Goal: Check status: Check status

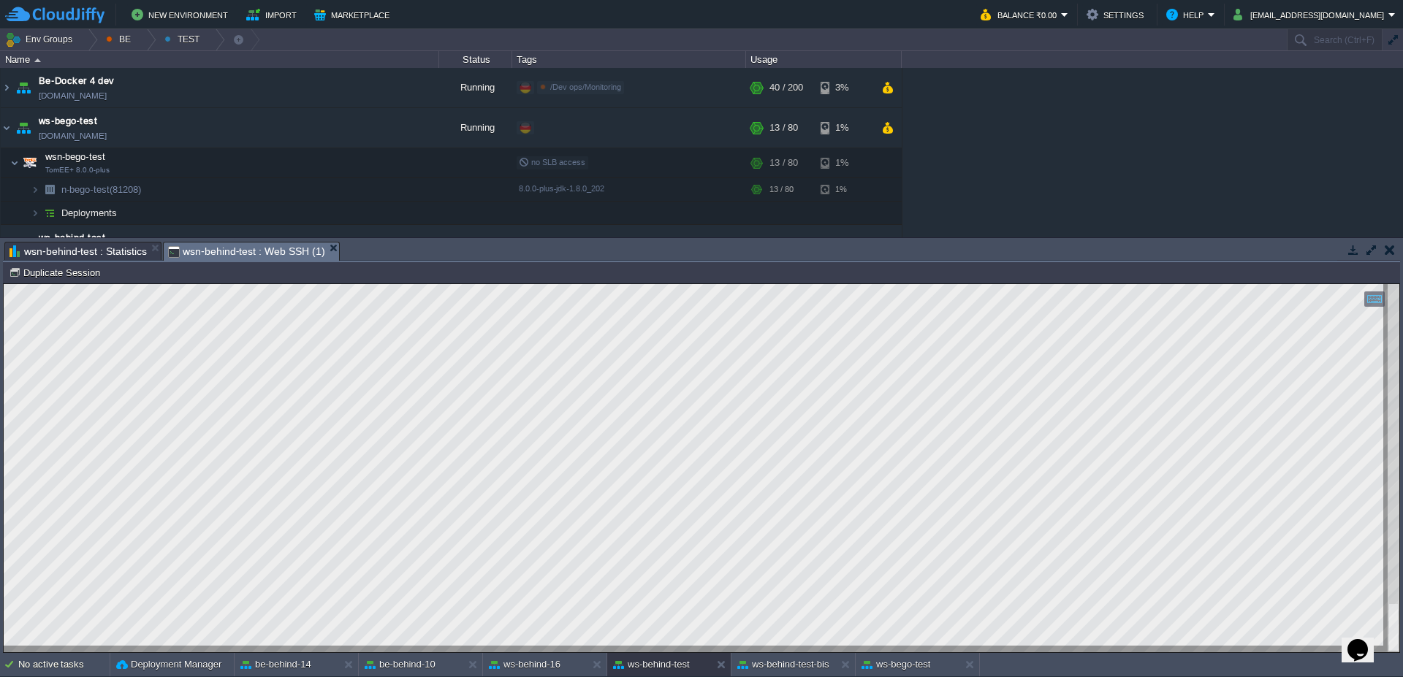
scroll to position [22, 0]
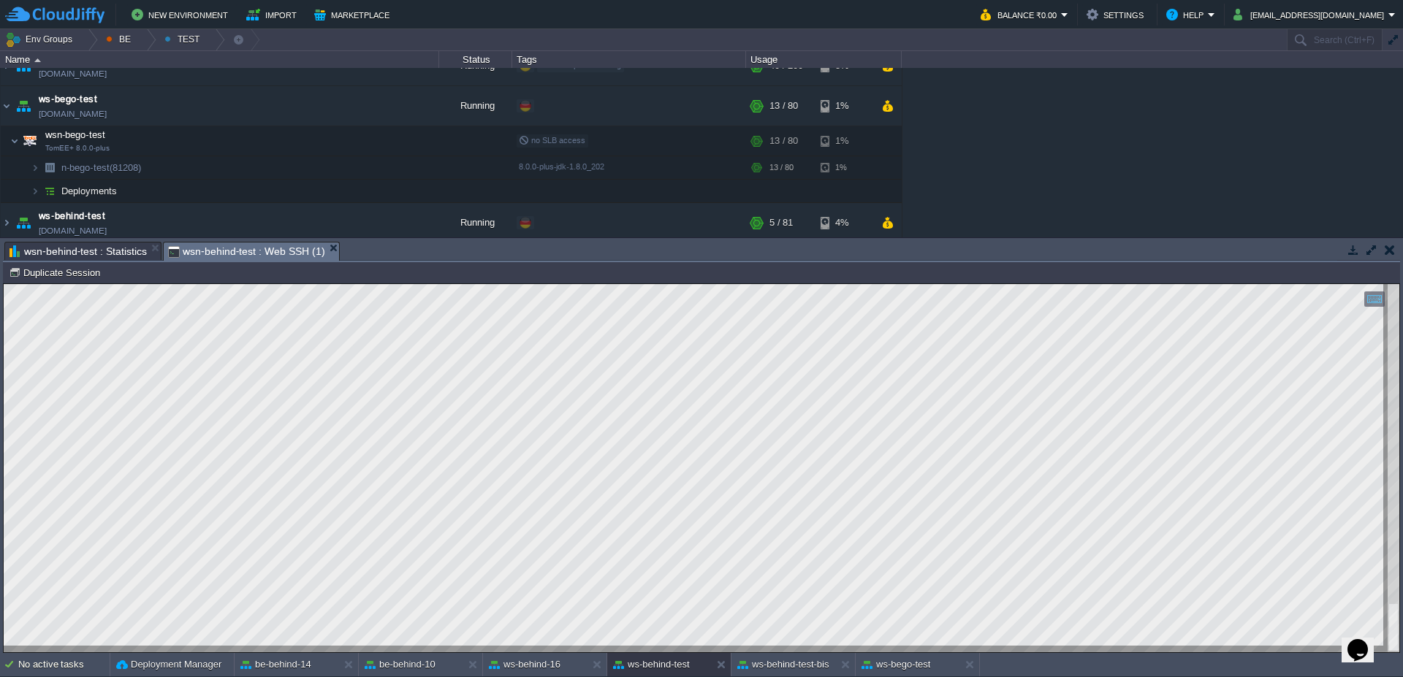
click at [69, 254] on span "wsn-behind-test : Statistics" at bounding box center [77, 252] width 137 height 18
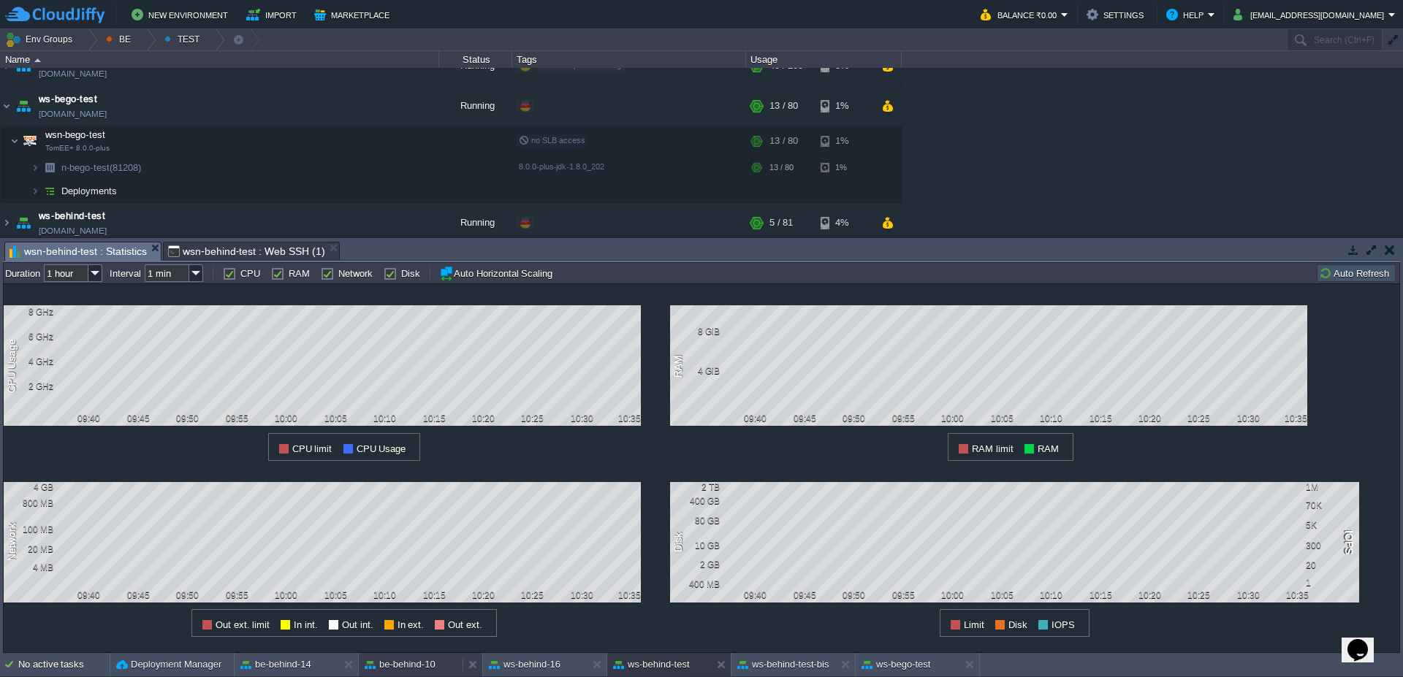
click at [400, 675] on div "be-behind-10" at bounding box center [411, 664] width 104 height 23
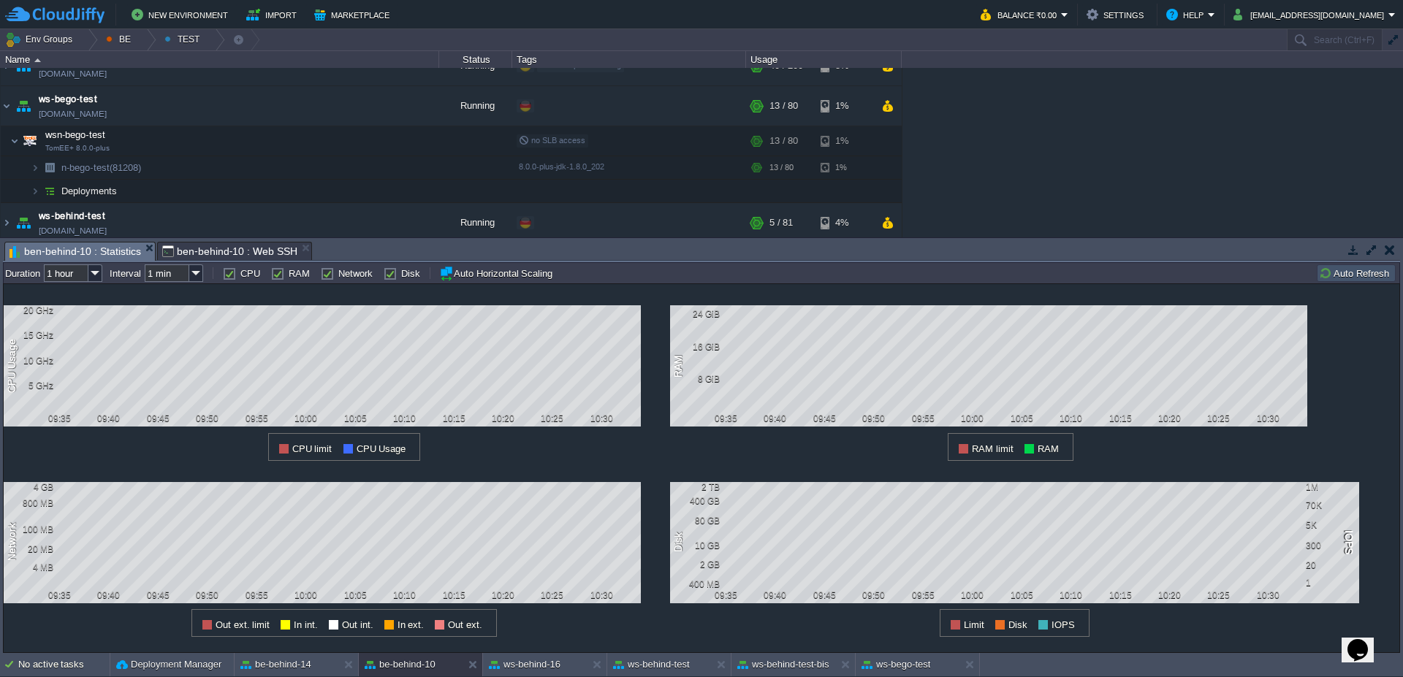
click at [102, 259] on span "ben-behind-10 : Statistics" at bounding box center [75, 252] width 132 height 18
click at [1358, 276] on button "Auto Refresh" at bounding box center [1356, 273] width 75 height 13
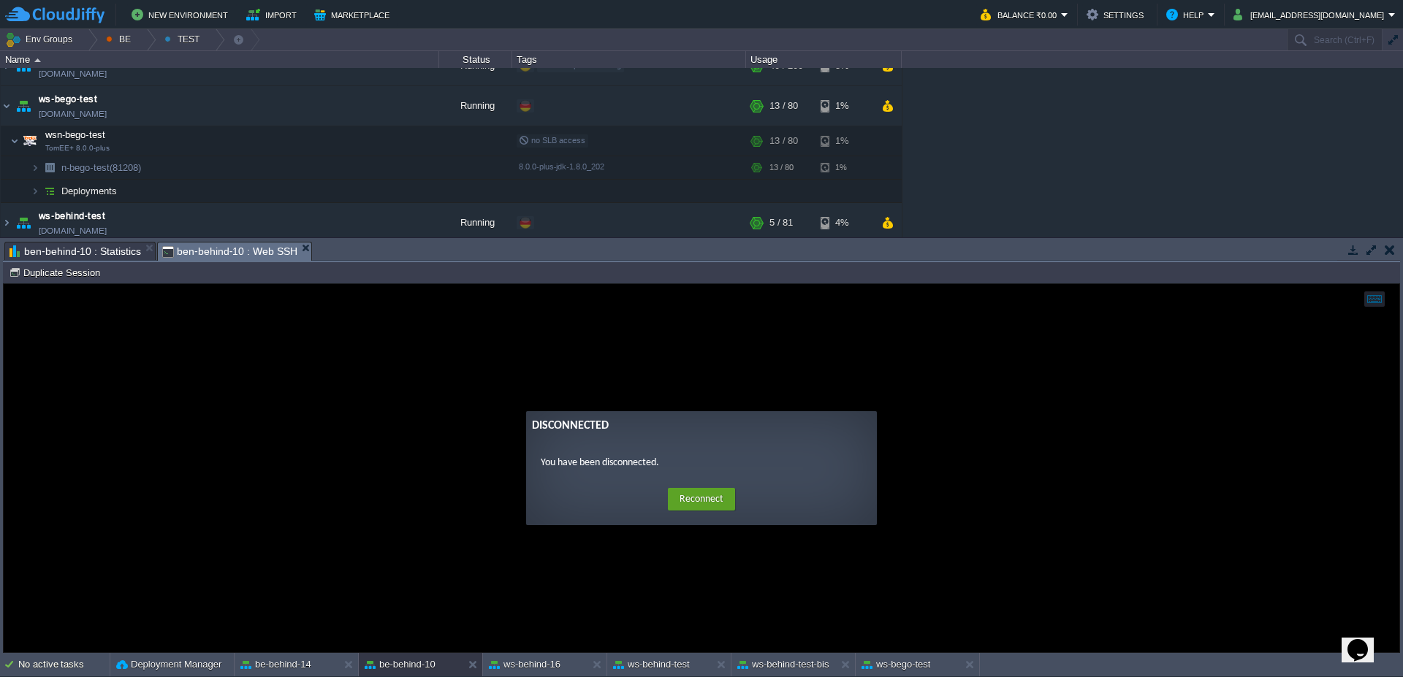
click at [207, 250] on span "ben-behind-10 : Web SSH" at bounding box center [229, 252] width 135 height 18
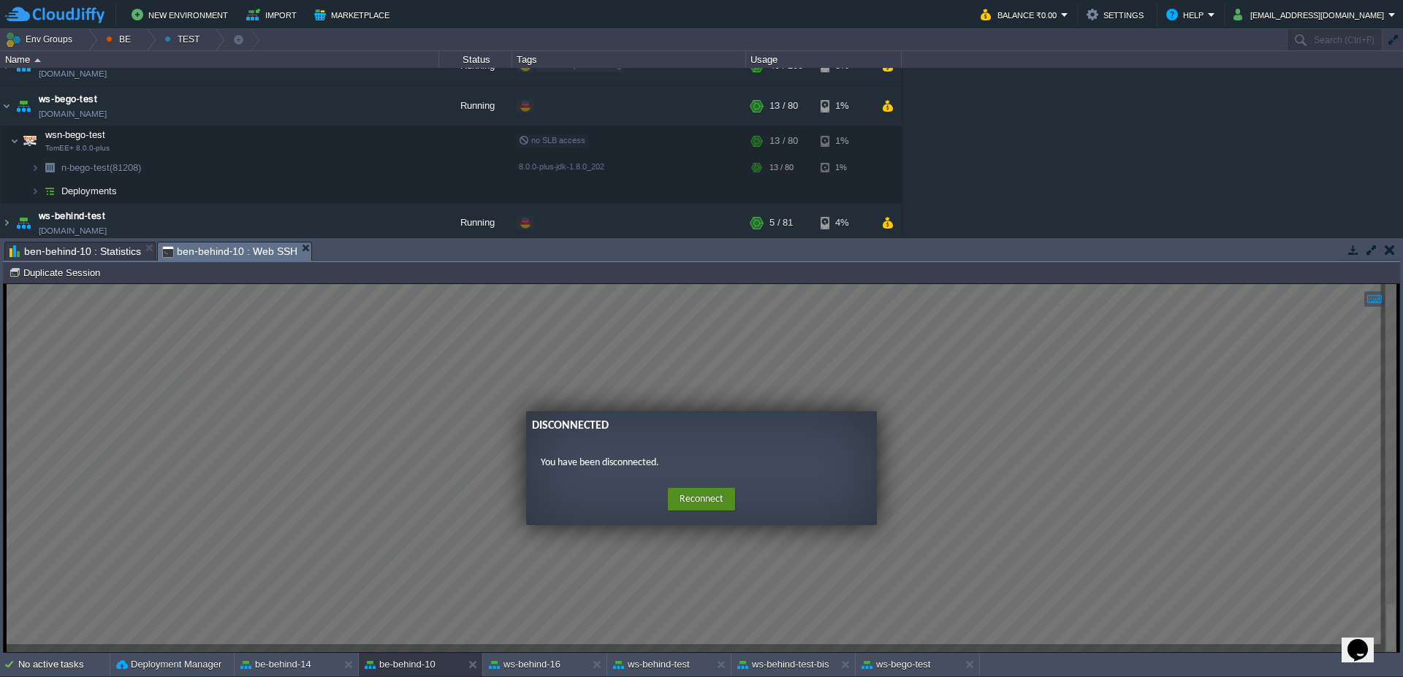
click at [680, 506] on button "Reconnect" at bounding box center [701, 499] width 67 height 23
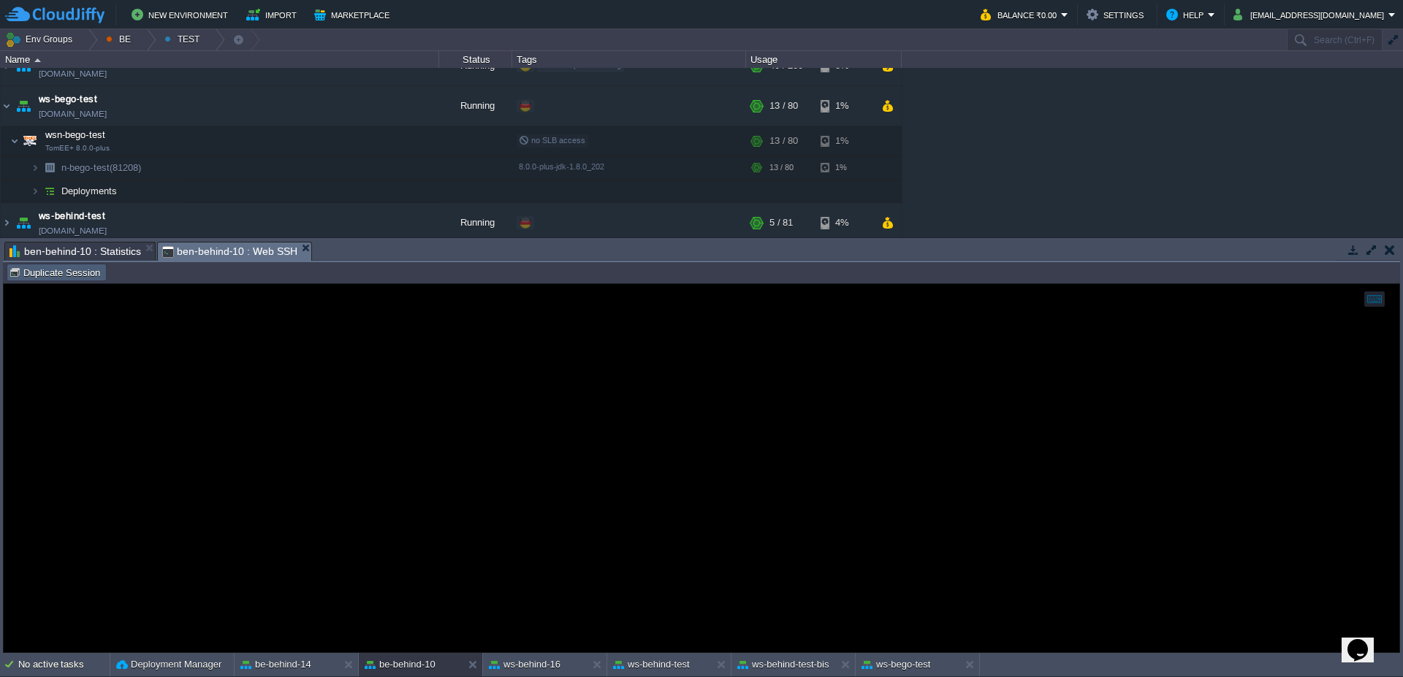
click at [50, 279] on td "Duplicate Session" at bounding box center [57, 273] width 100 height 18
type input "#000000"
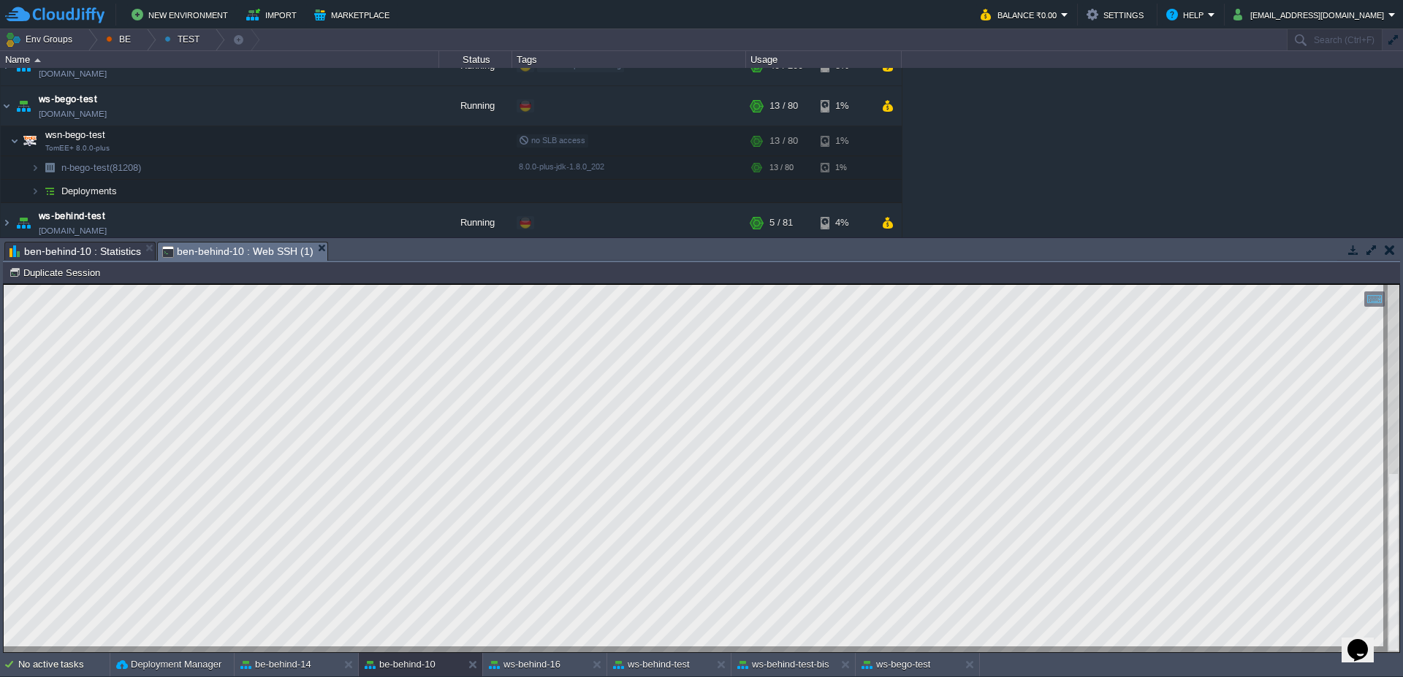
type textarea "3403394618"
click at [680, 662] on button "ws-behind-test" at bounding box center [651, 665] width 77 height 15
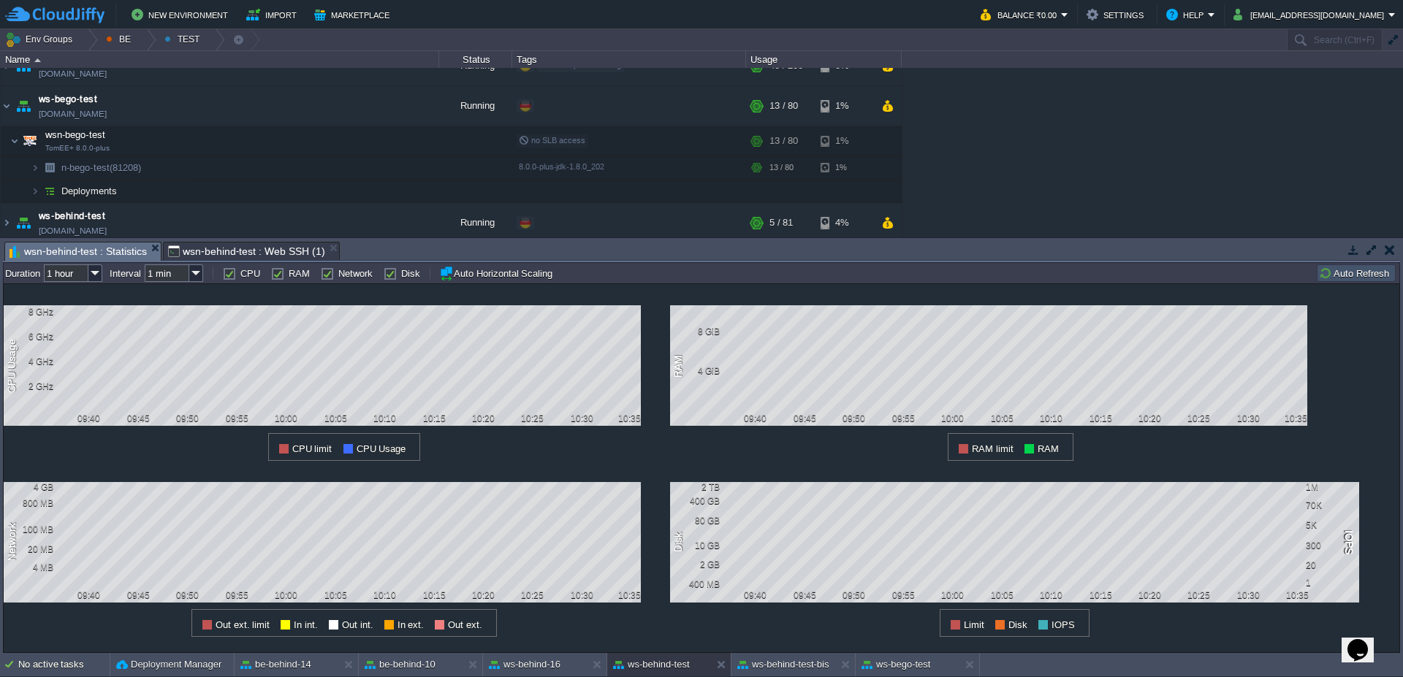
click at [229, 254] on span "wsn-behind-test : Web SSH (1)" at bounding box center [246, 252] width 157 height 18
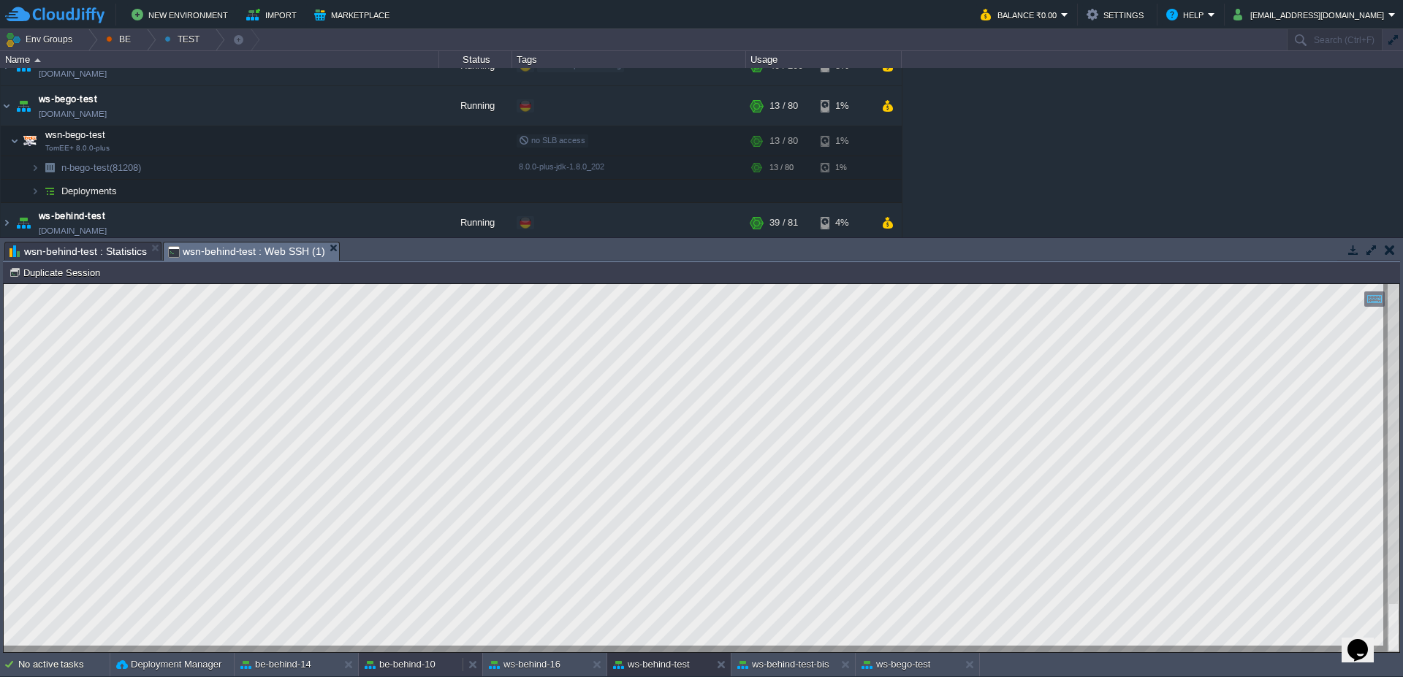
click at [419, 671] on button "be-behind-10" at bounding box center [400, 665] width 71 height 15
click at [674, 667] on button "ws-behind-test" at bounding box center [651, 665] width 77 height 15
drag, startPoint x: 401, startPoint y: 664, endPoint x: 396, endPoint y: 362, distance: 301.8
click at [401, 664] on button "be-behind-10" at bounding box center [400, 665] width 71 height 15
click at [544, 669] on button "ws-behind-16" at bounding box center [525, 665] width 72 height 15
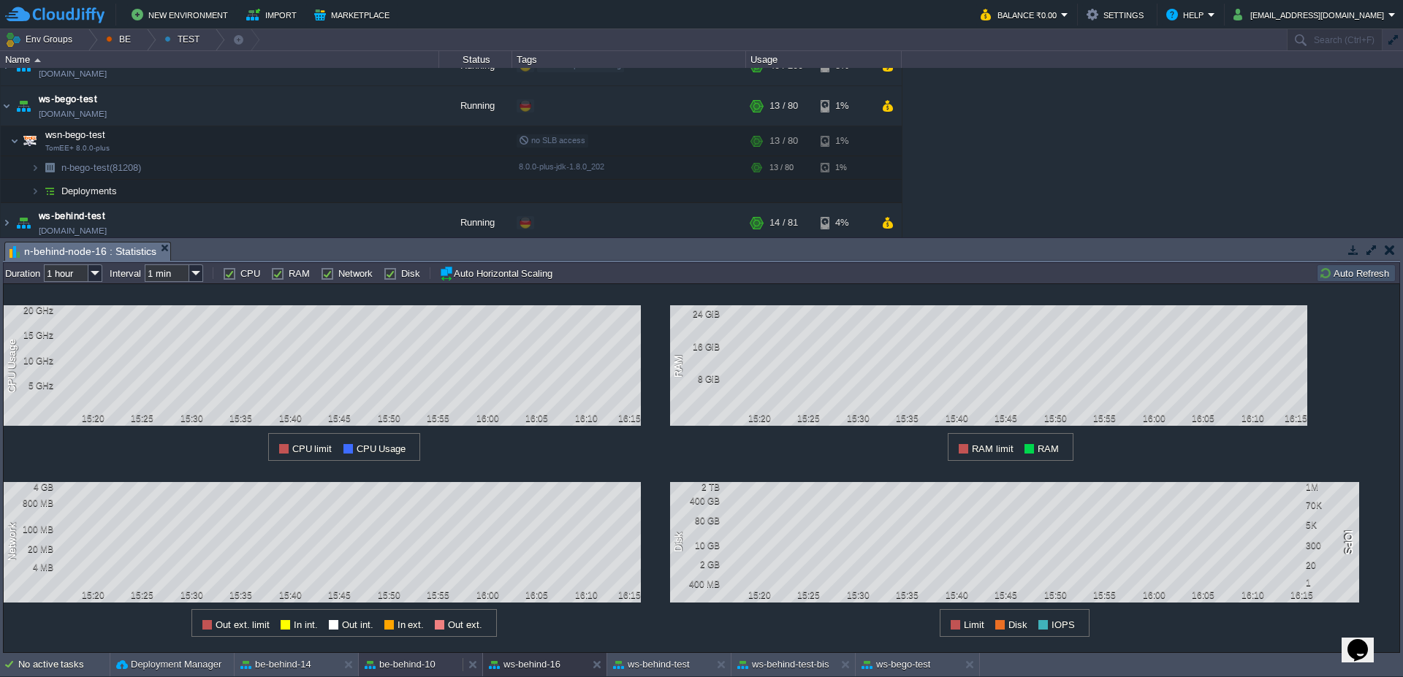
click at [391, 661] on button "be-behind-10" at bounding box center [400, 665] width 71 height 15
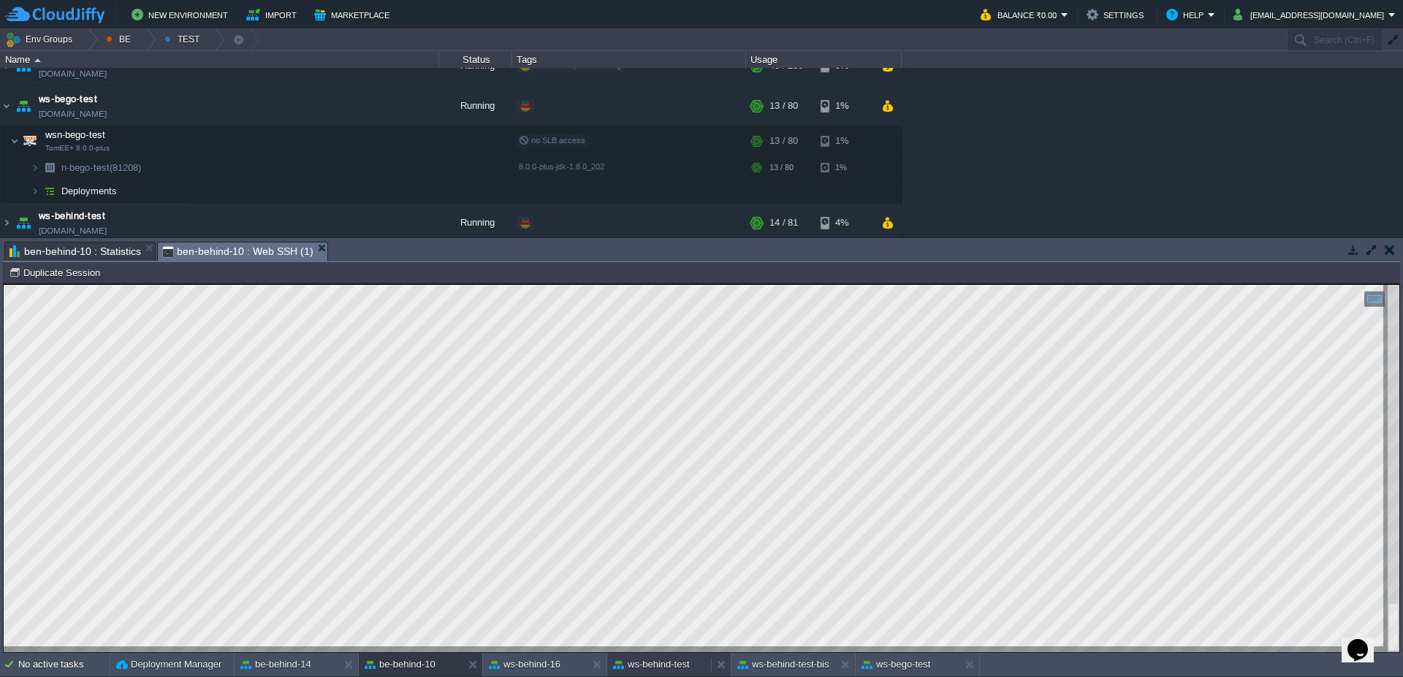
click at [677, 671] on button "ws-behind-test" at bounding box center [651, 665] width 77 height 15
click at [433, 666] on button "be-behind-10" at bounding box center [400, 665] width 71 height 15
click at [539, 662] on button "ws-behind-16" at bounding box center [525, 665] width 72 height 15
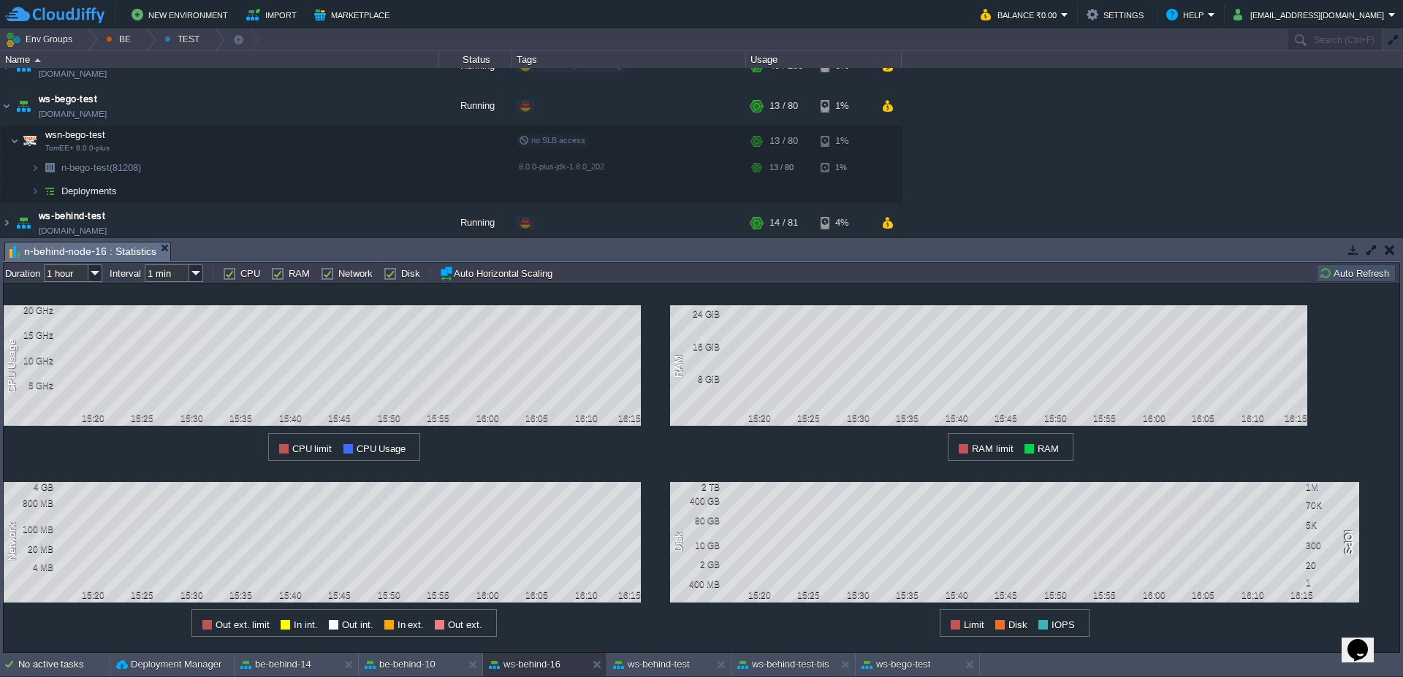
click at [1344, 275] on button "Auto Refresh" at bounding box center [1356, 273] width 75 height 13
click at [1, 103] on img at bounding box center [7, 105] width 12 height 39
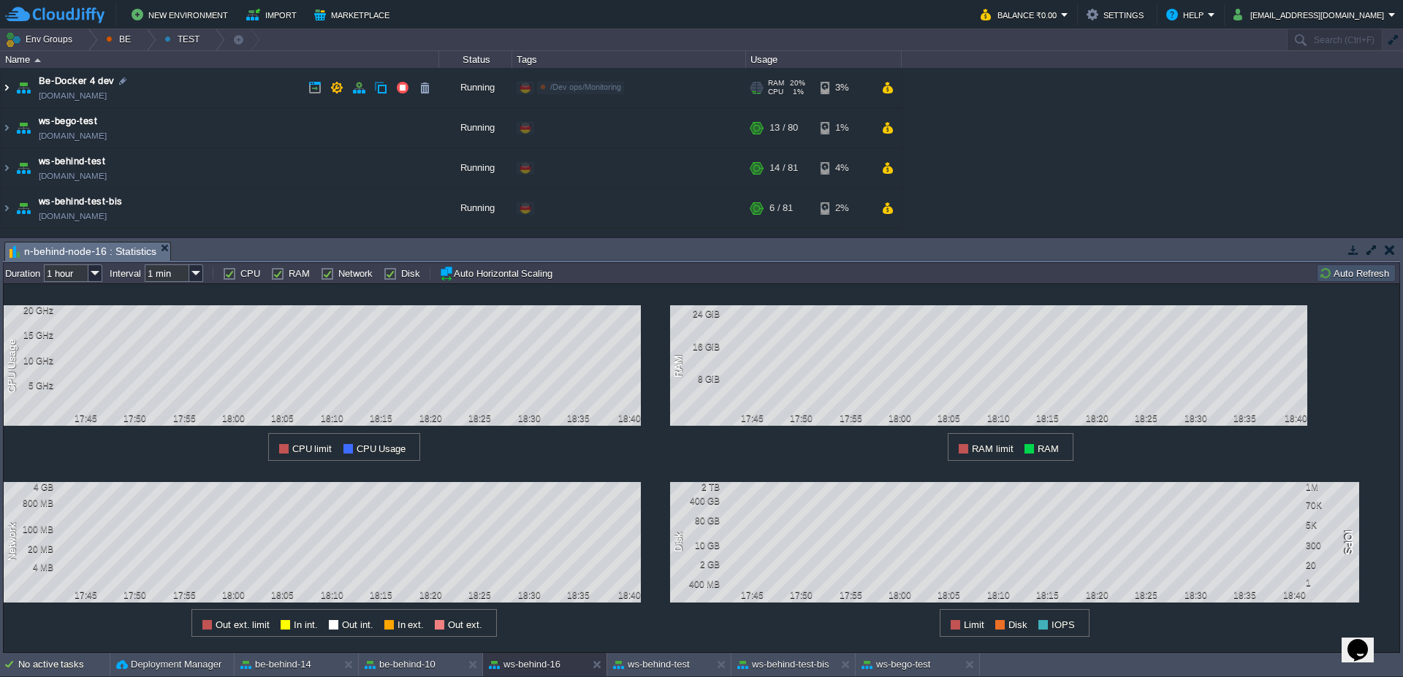
scroll to position [0, 0]
click at [145, 39] on div at bounding box center [147, 39] width 20 height 21
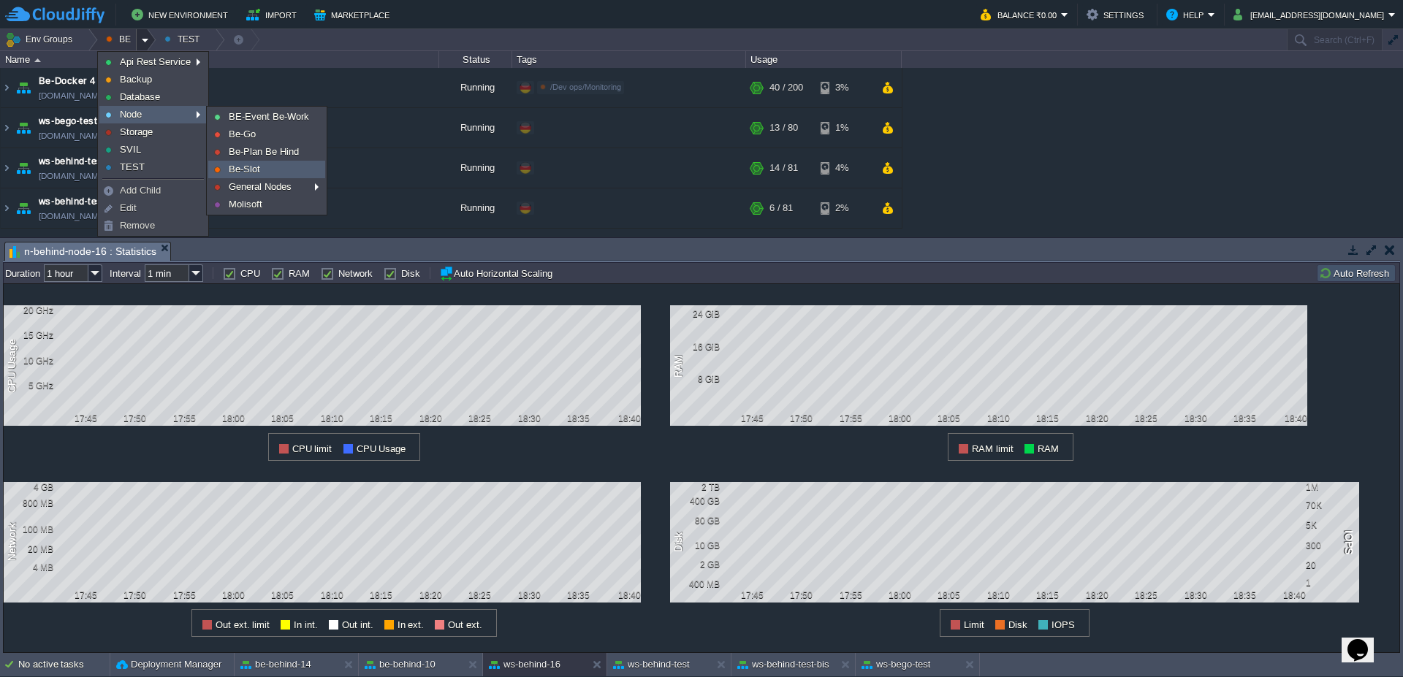
click at [237, 166] on span "Be-Slot" at bounding box center [244, 169] width 31 height 11
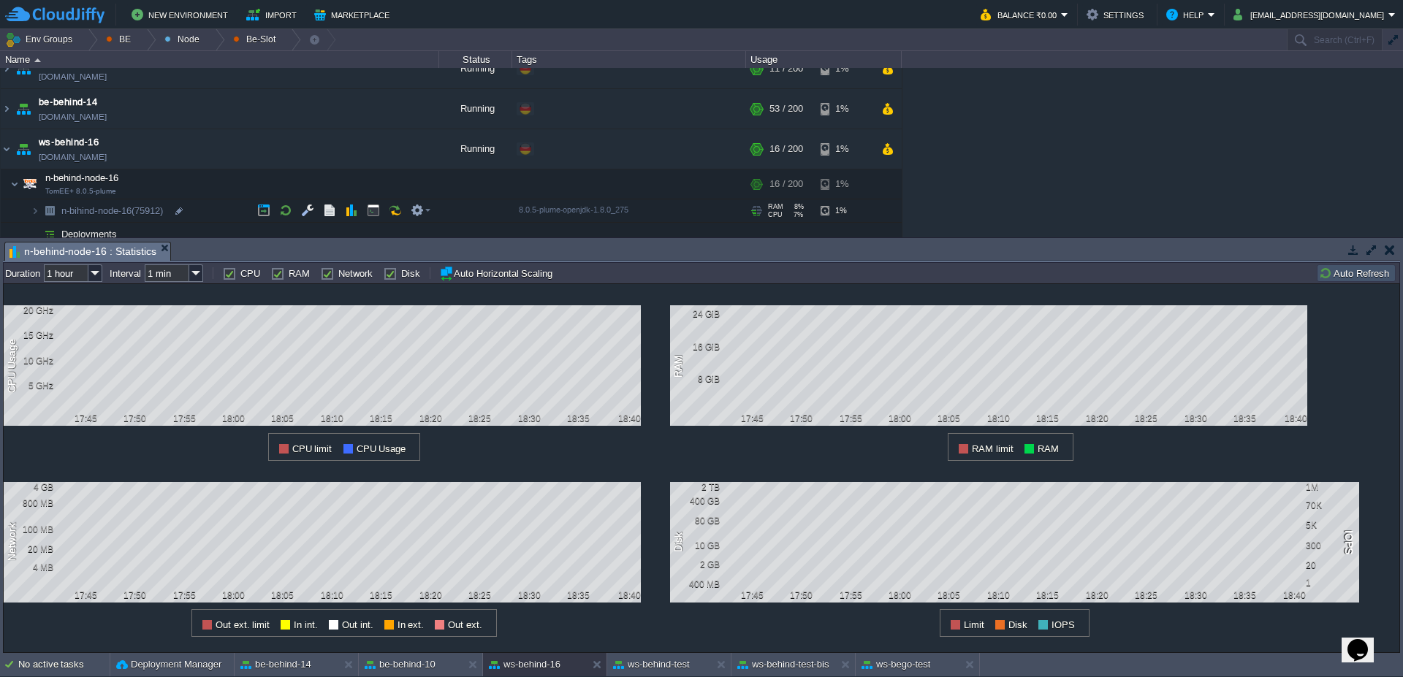
scroll to position [28, 0]
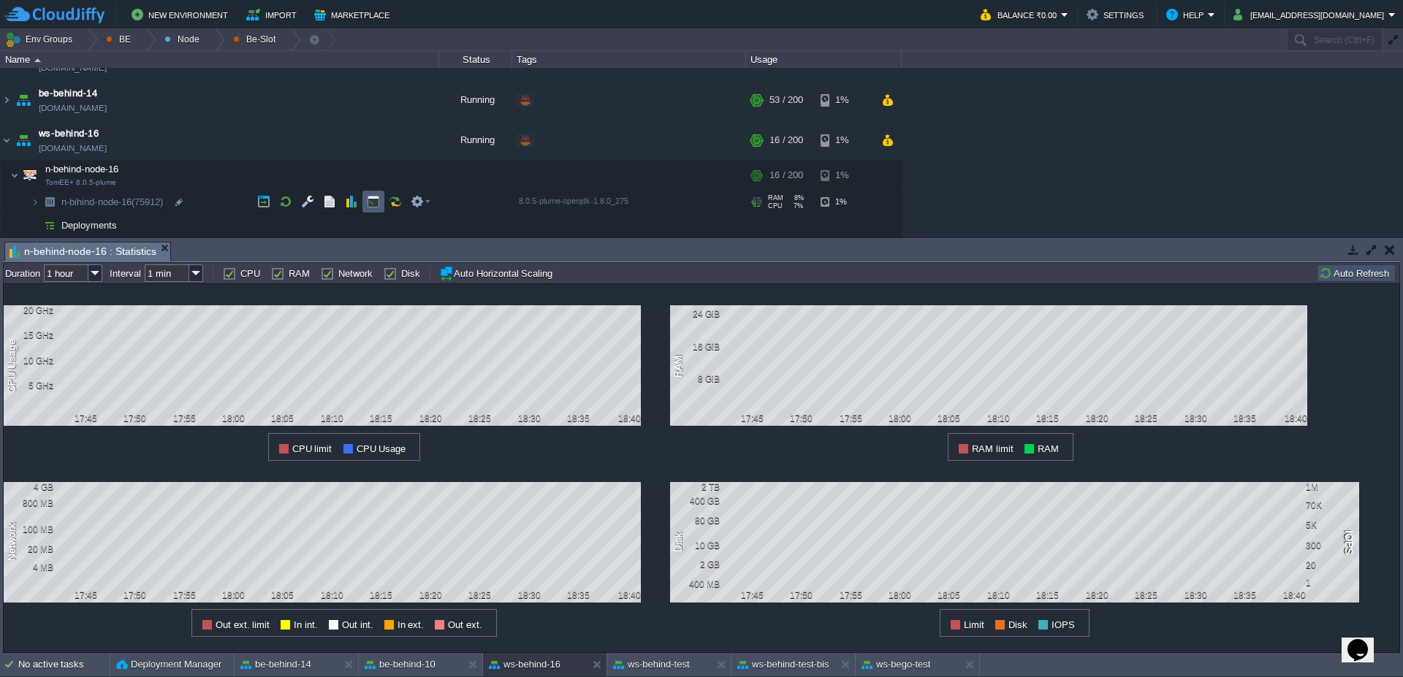
click at [379, 194] on td at bounding box center [373, 202] width 22 height 22
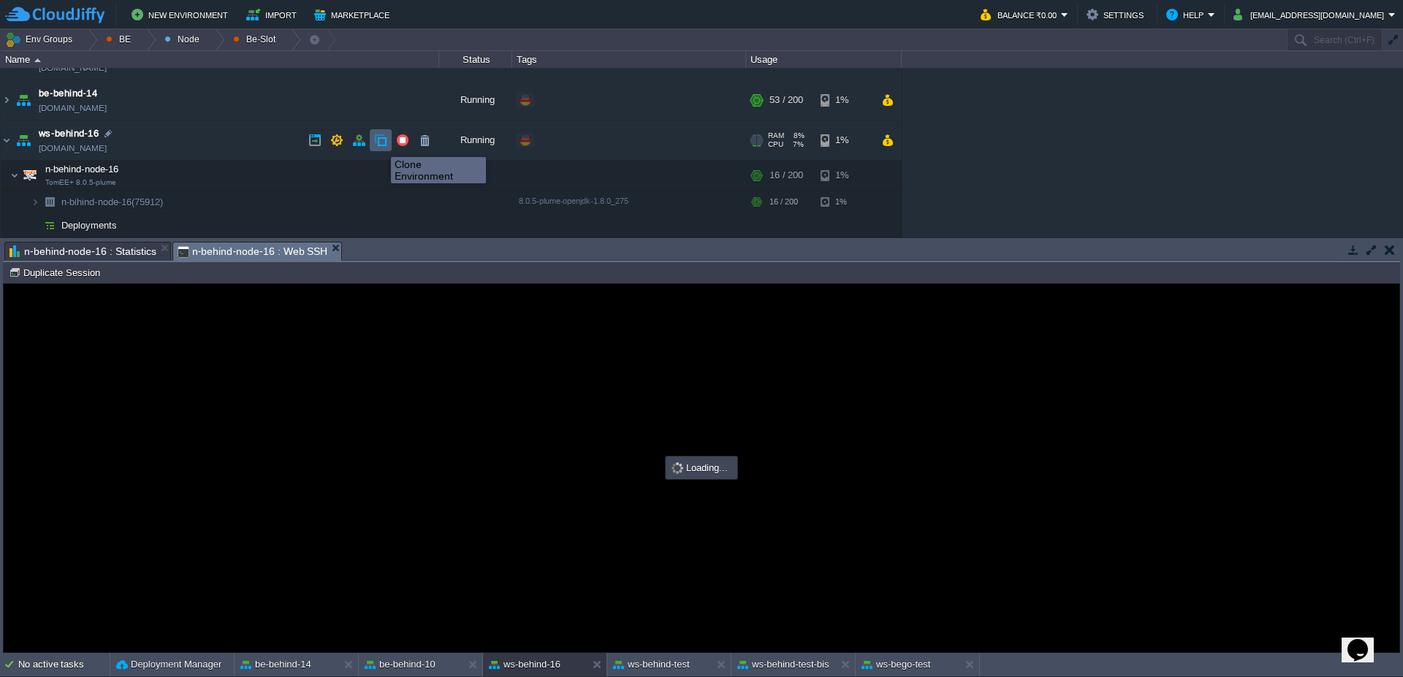
type input "#000000"
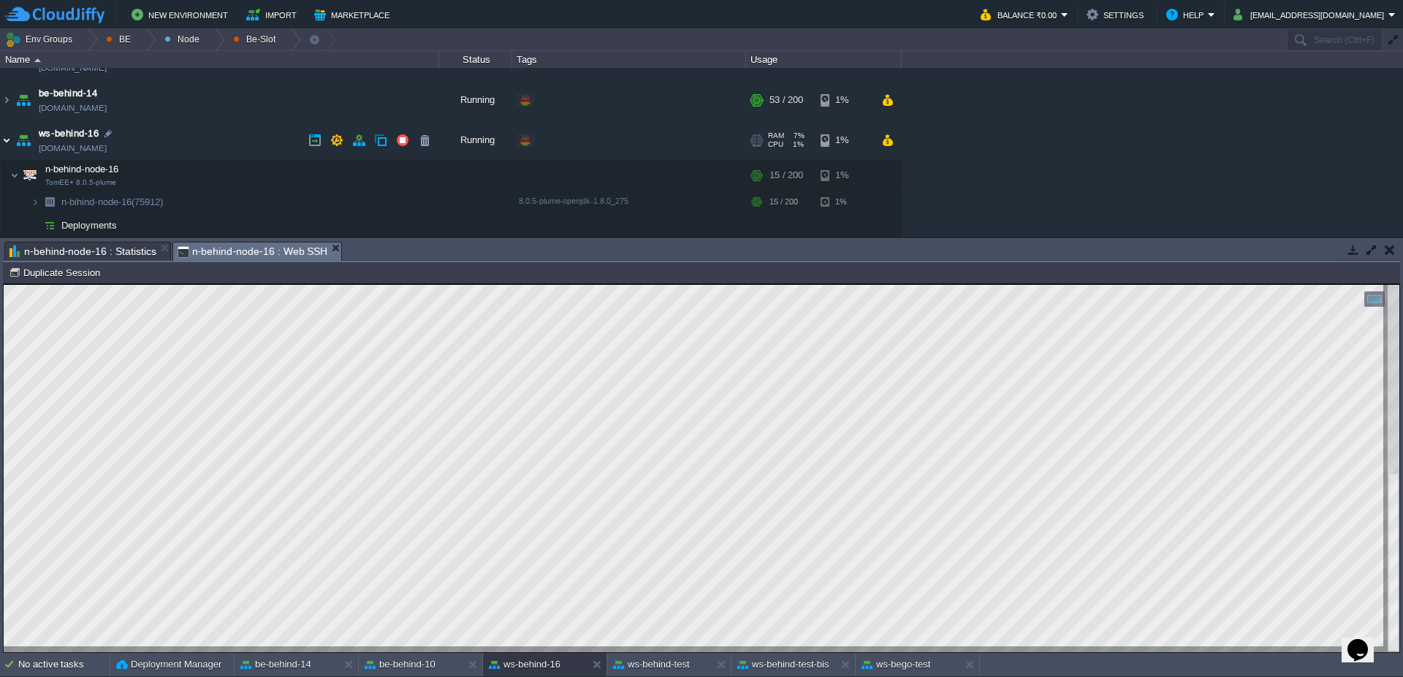
click at [5, 142] on img at bounding box center [7, 140] width 12 height 39
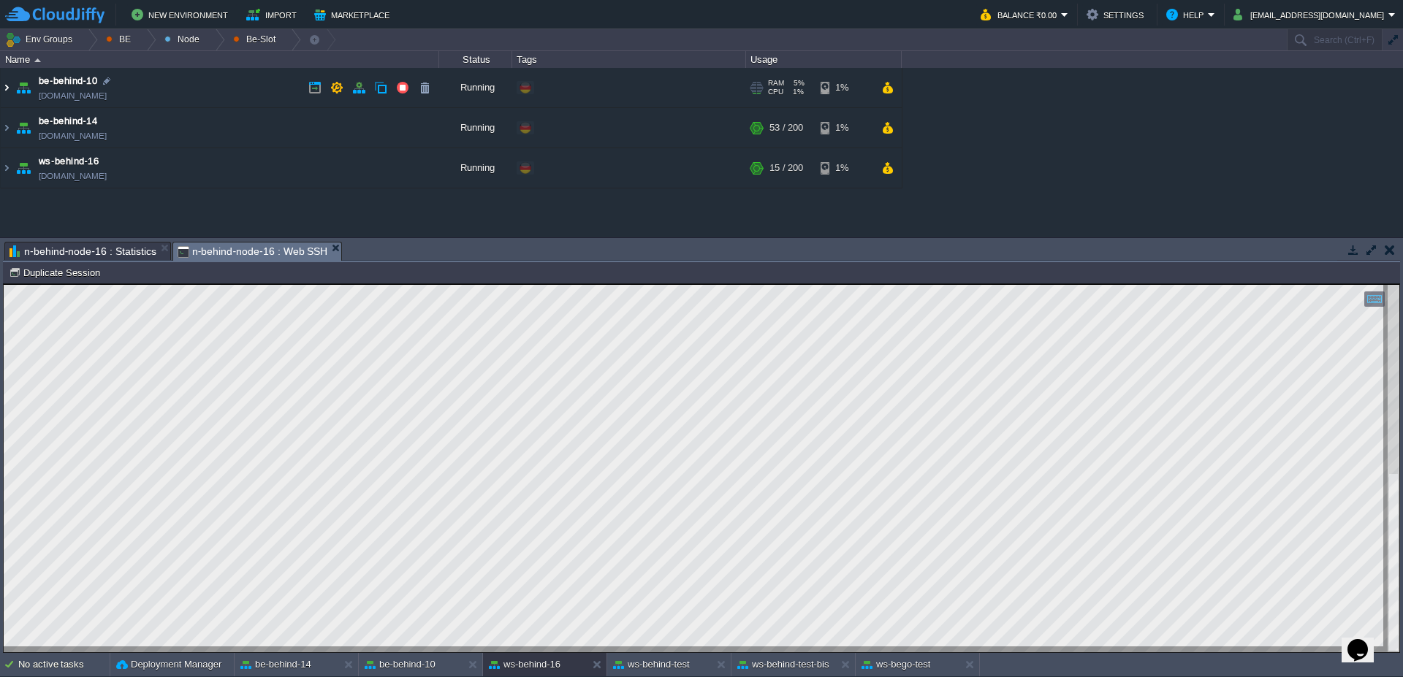
click at [5, 88] on img at bounding box center [7, 87] width 12 height 39
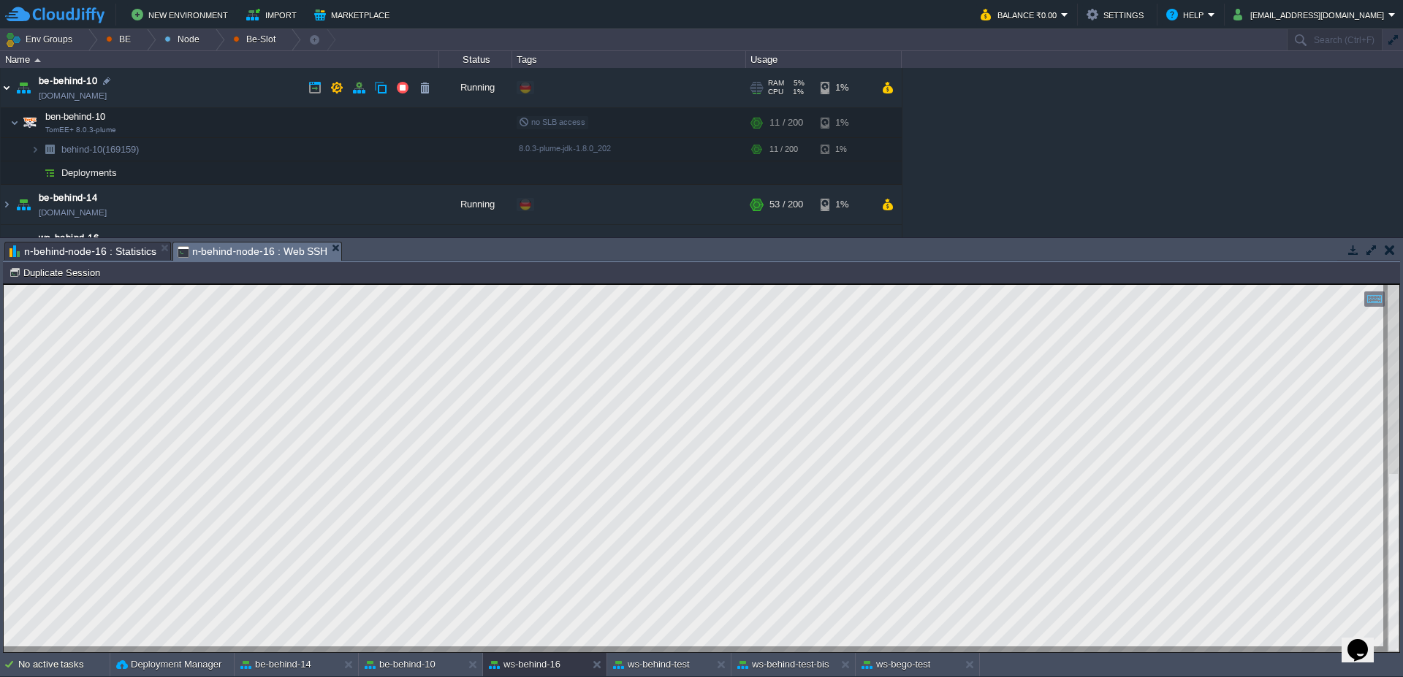
click at [5, 88] on img at bounding box center [7, 87] width 12 height 39
click at [8, 87] on img at bounding box center [7, 87] width 12 height 39
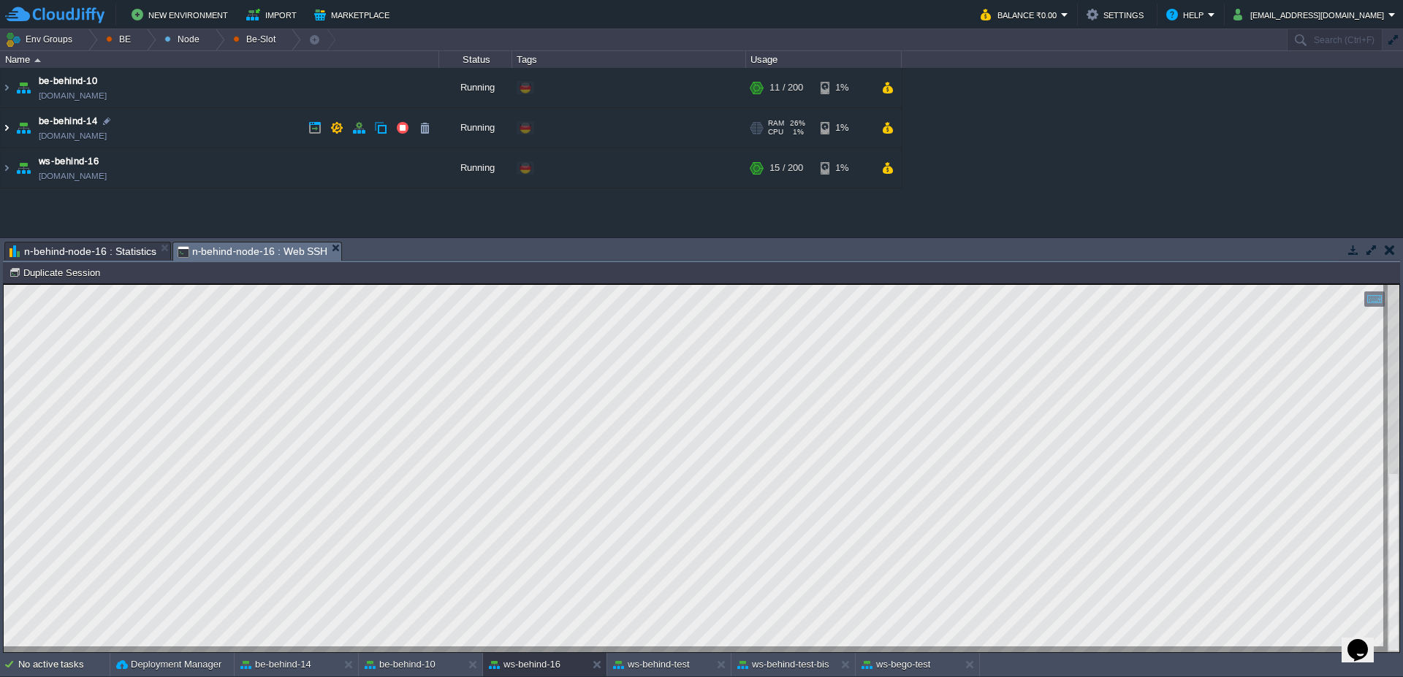
click at [8, 125] on img at bounding box center [7, 127] width 12 height 39
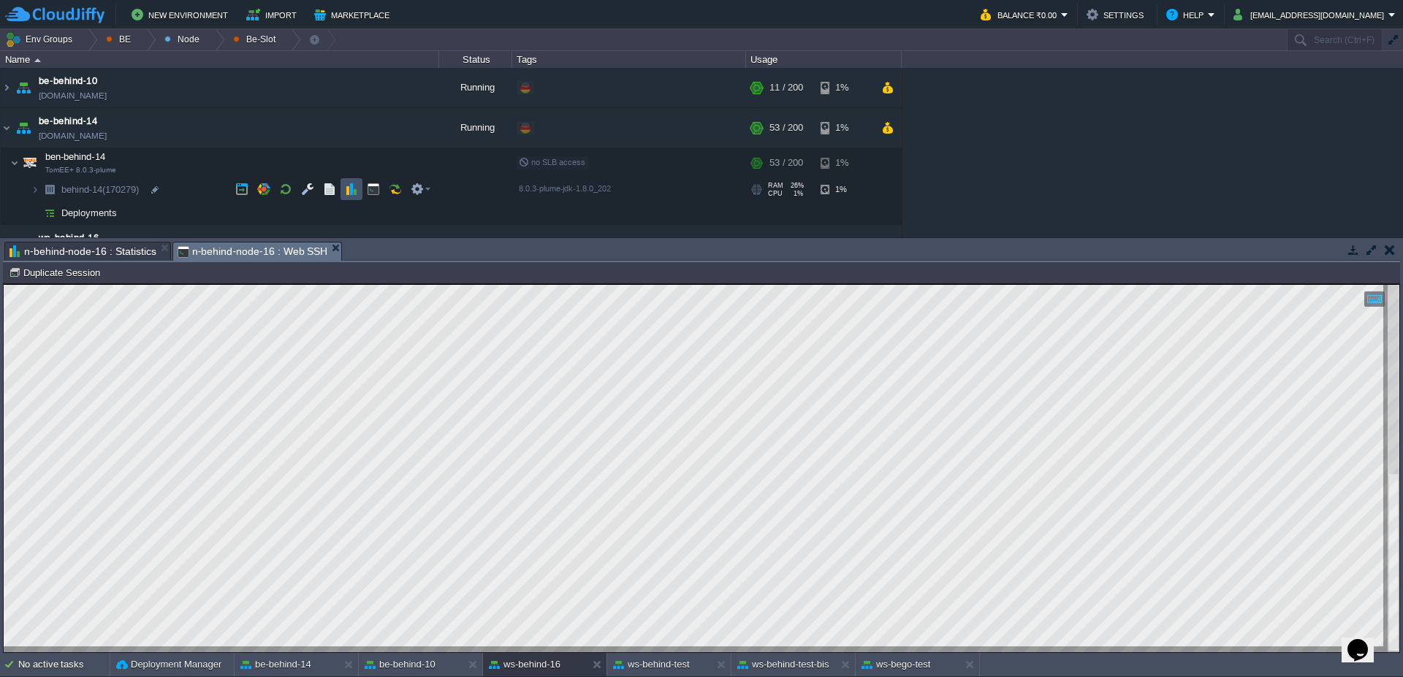
click at [351, 191] on button "button" at bounding box center [351, 189] width 13 height 13
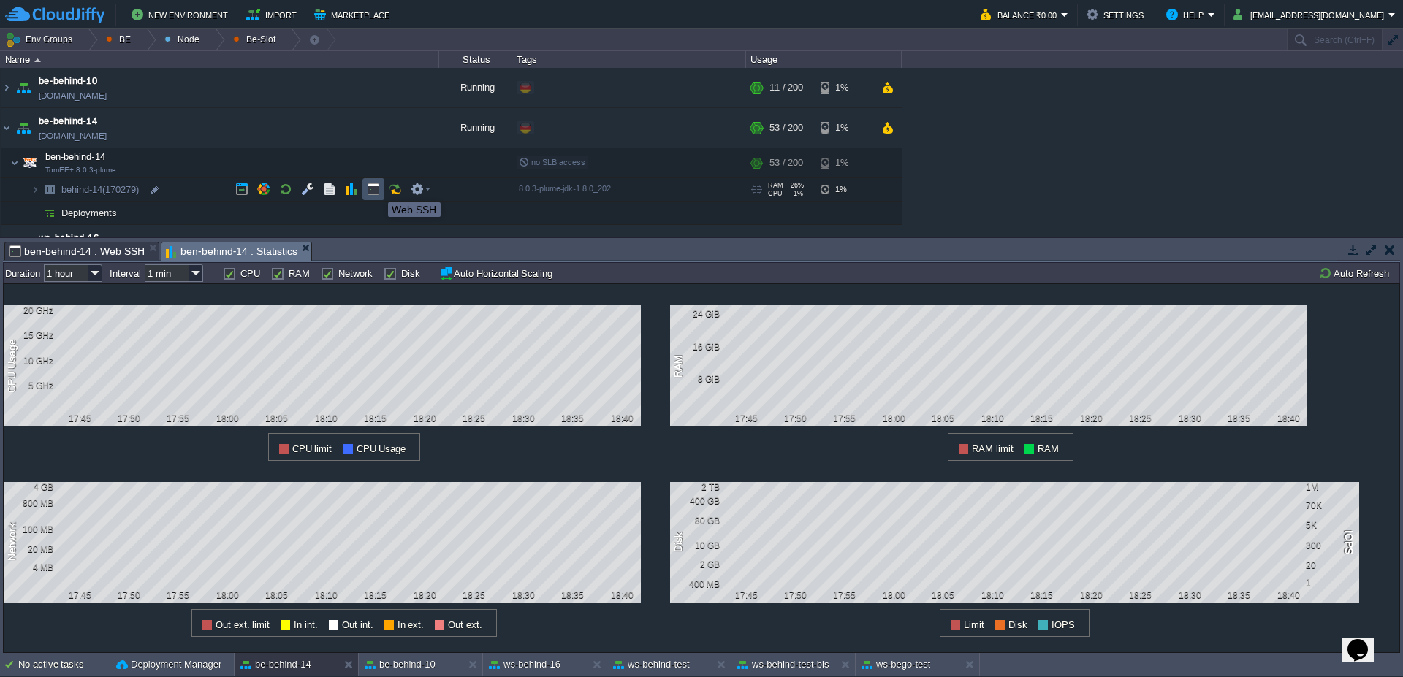
click at [377, 189] on button "button" at bounding box center [373, 189] width 13 height 13
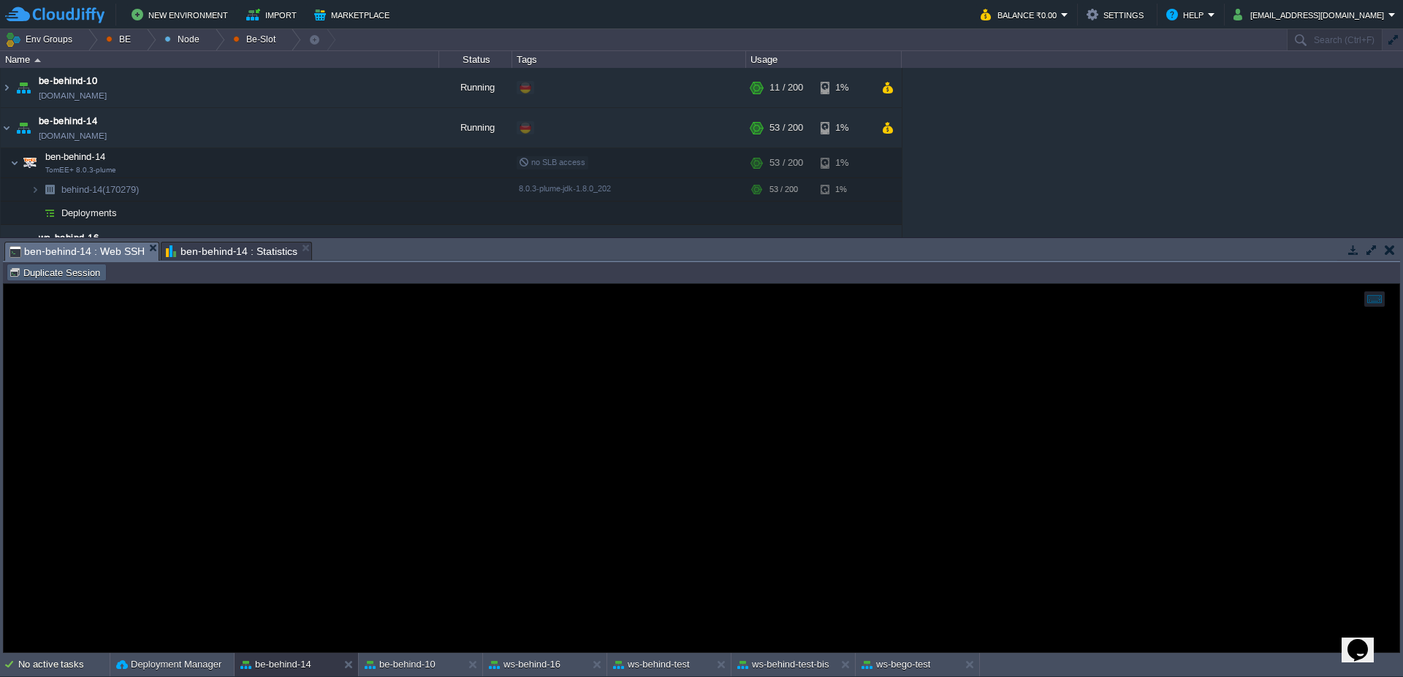
click at [86, 273] on button "Duplicate Session" at bounding box center [57, 272] width 96 height 13
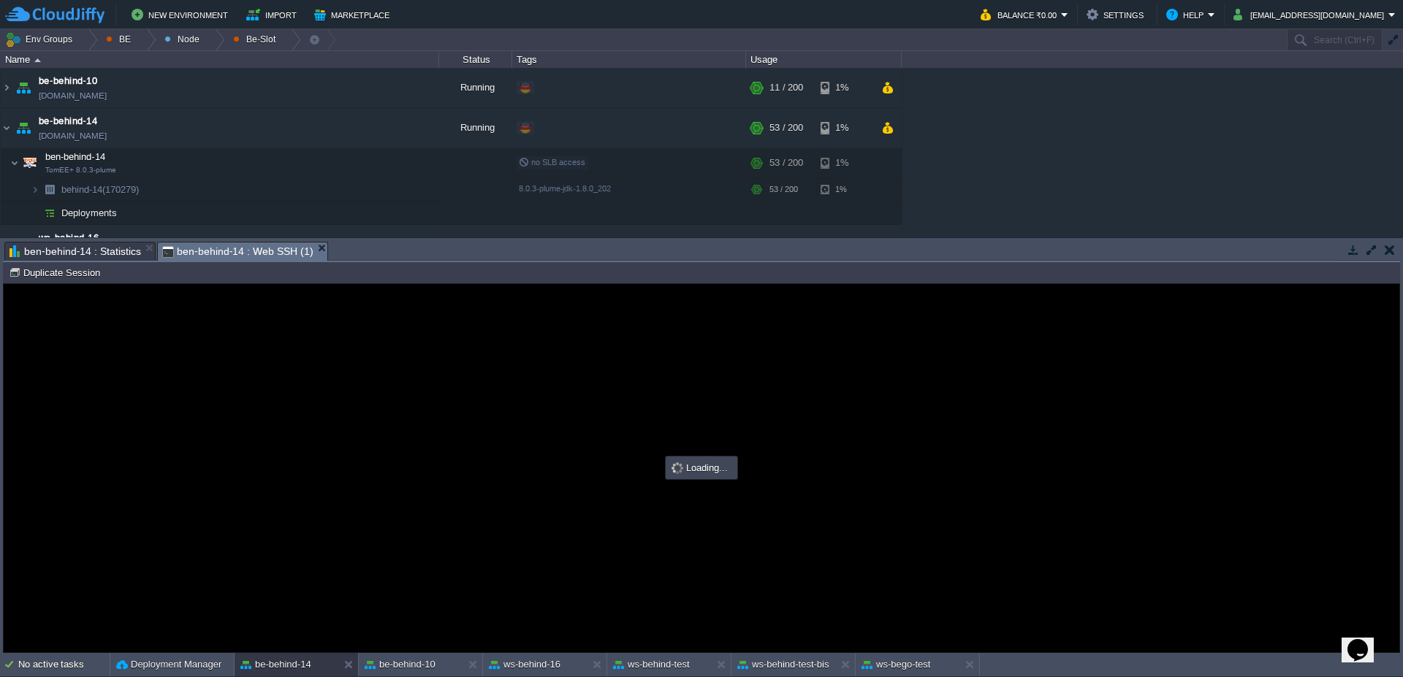
type input "#000000"
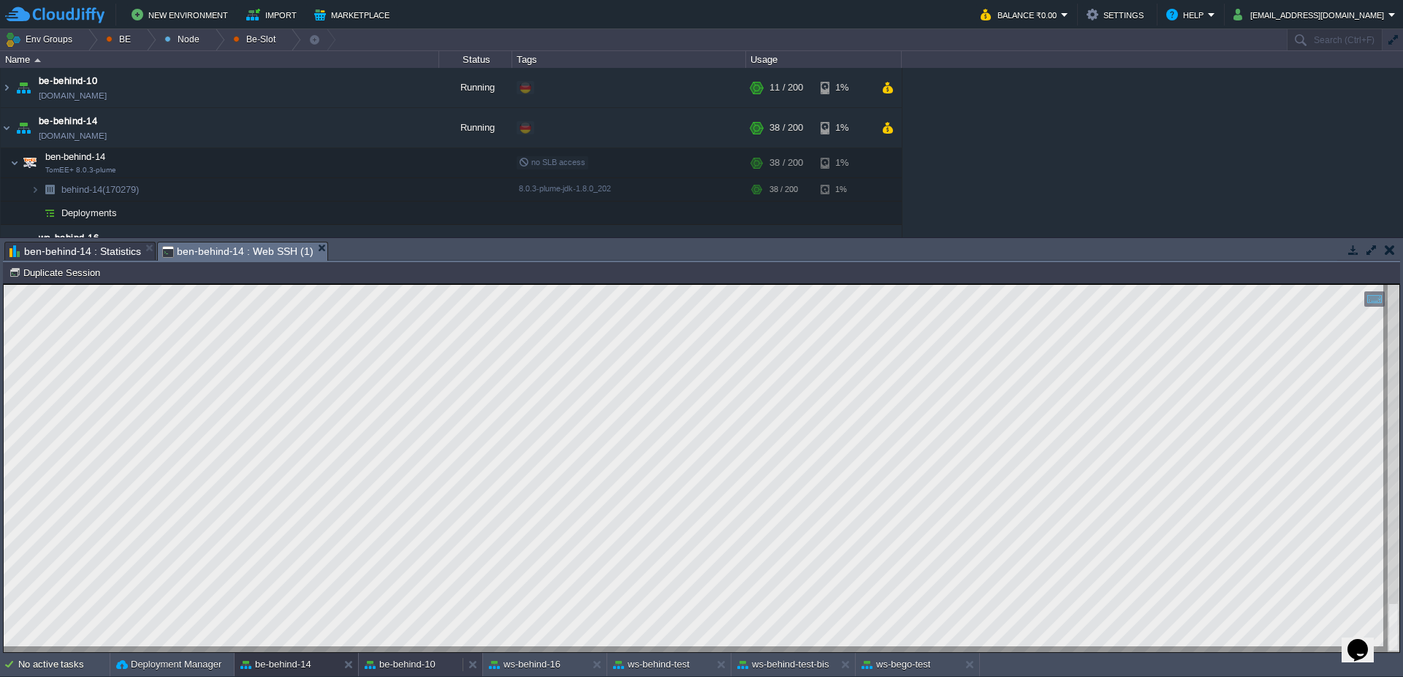
click at [392, 669] on button "be-behind-10" at bounding box center [400, 665] width 71 height 15
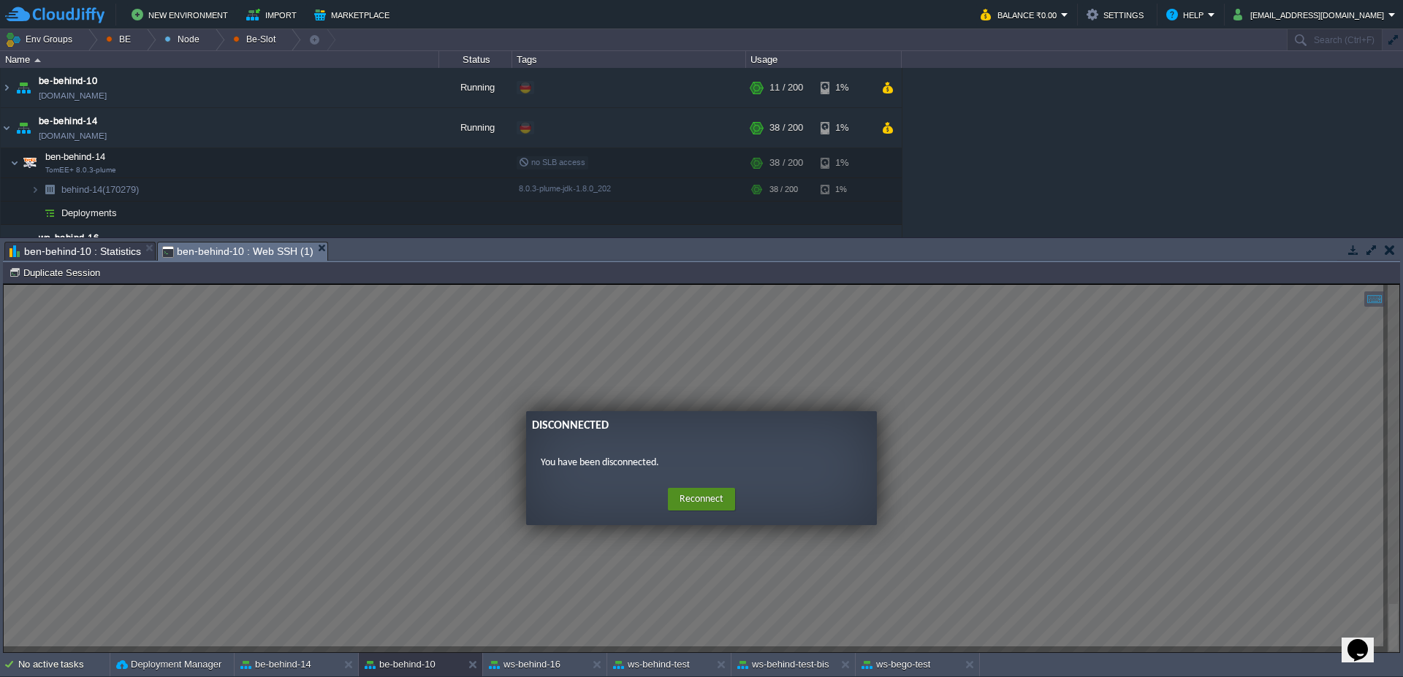
click at [692, 495] on button "Reconnect" at bounding box center [701, 499] width 67 height 23
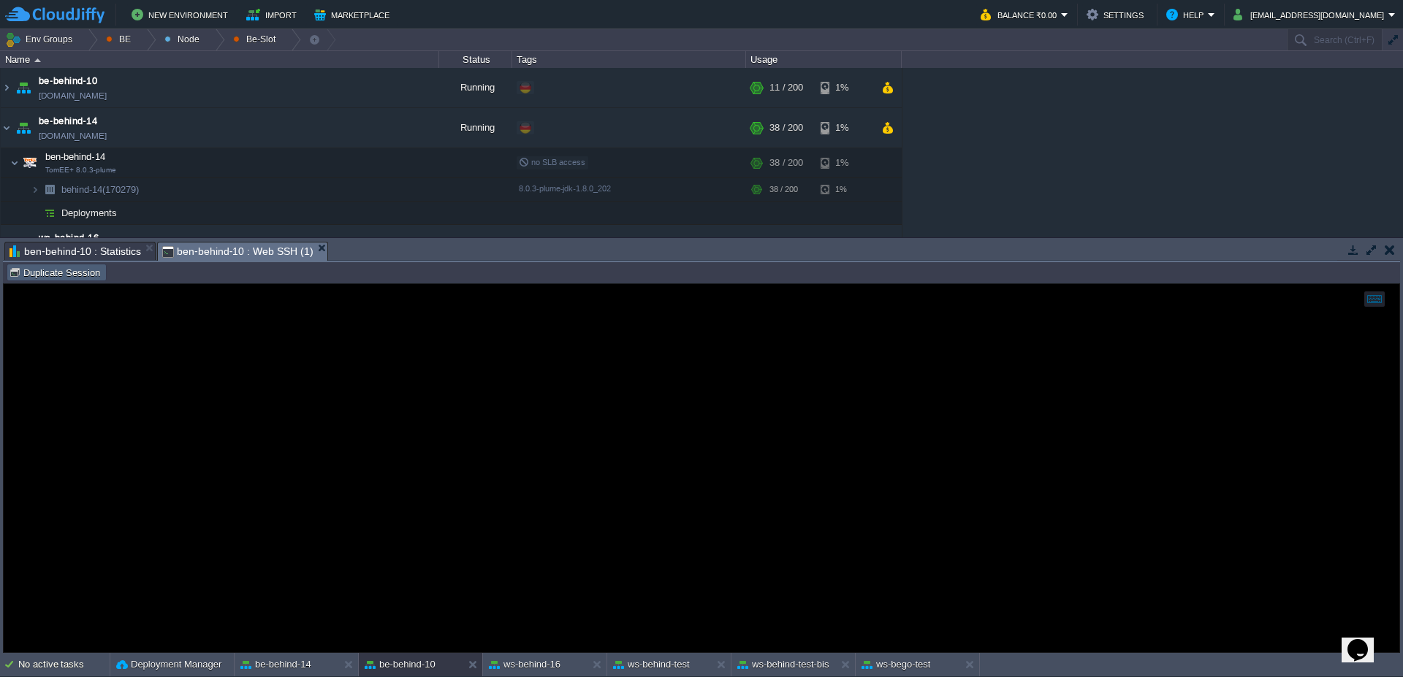
click at [54, 270] on button "Duplicate Session" at bounding box center [57, 272] width 96 height 13
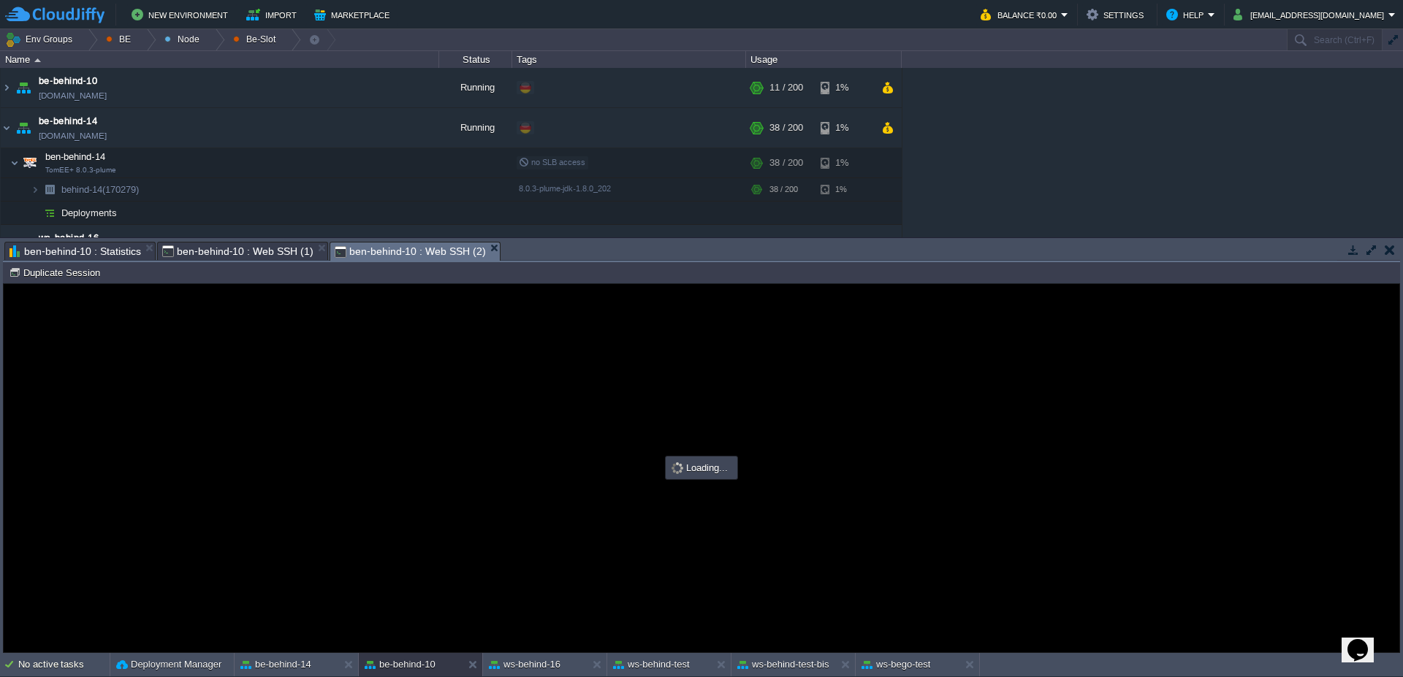
type input "#000000"
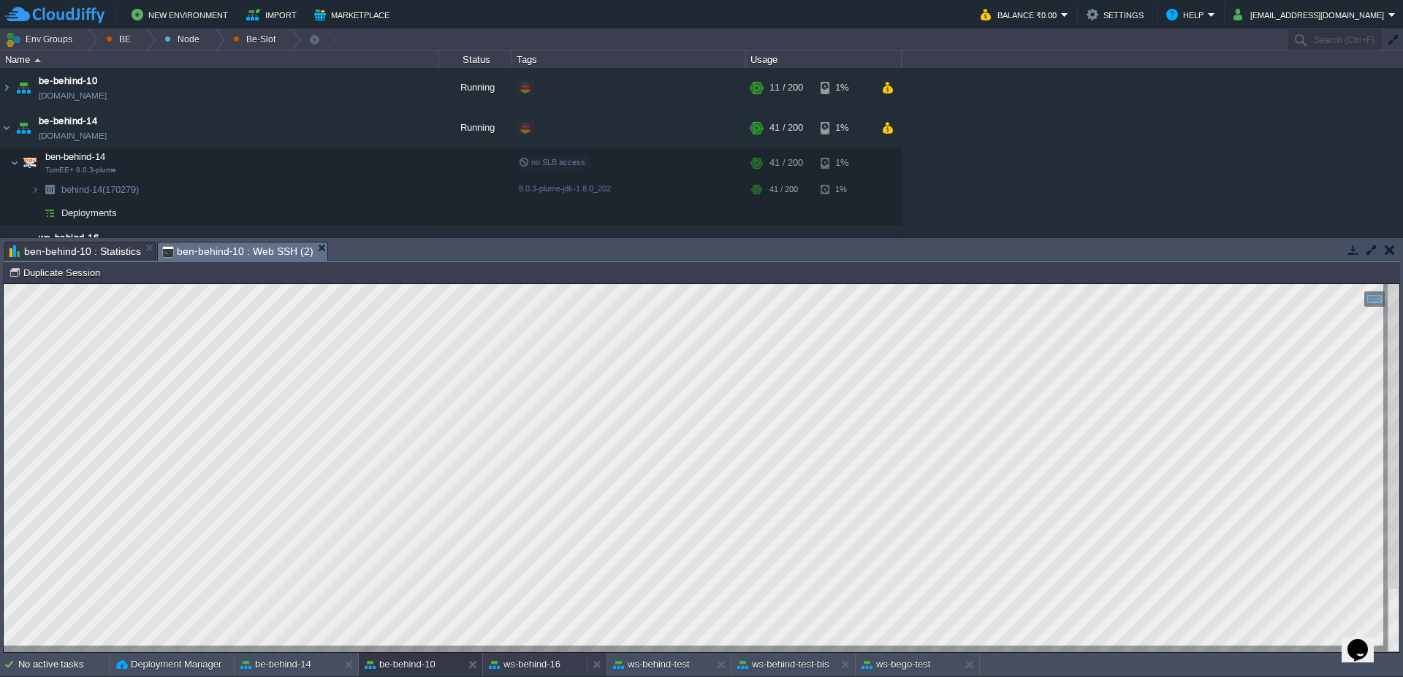
click at [535, 666] on button "ws-behind-16" at bounding box center [525, 665] width 72 height 15
click at [294, 672] on div "be-behind-14" at bounding box center [287, 664] width 104 height 23
click at [88, 39] on div at bounding box center [88, 39] width 20 height 21
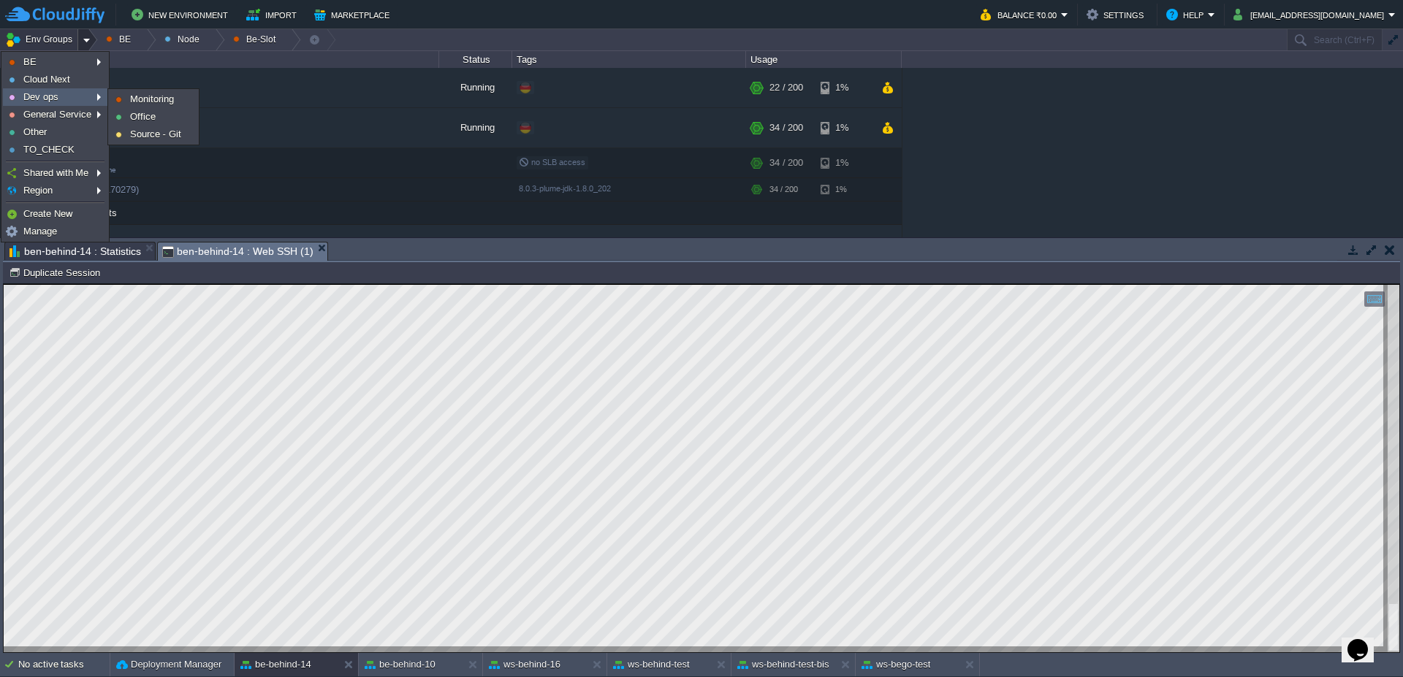
click at [54, 95] on span "Dev ops" at bounding box center [40, 96] width 35 height 11
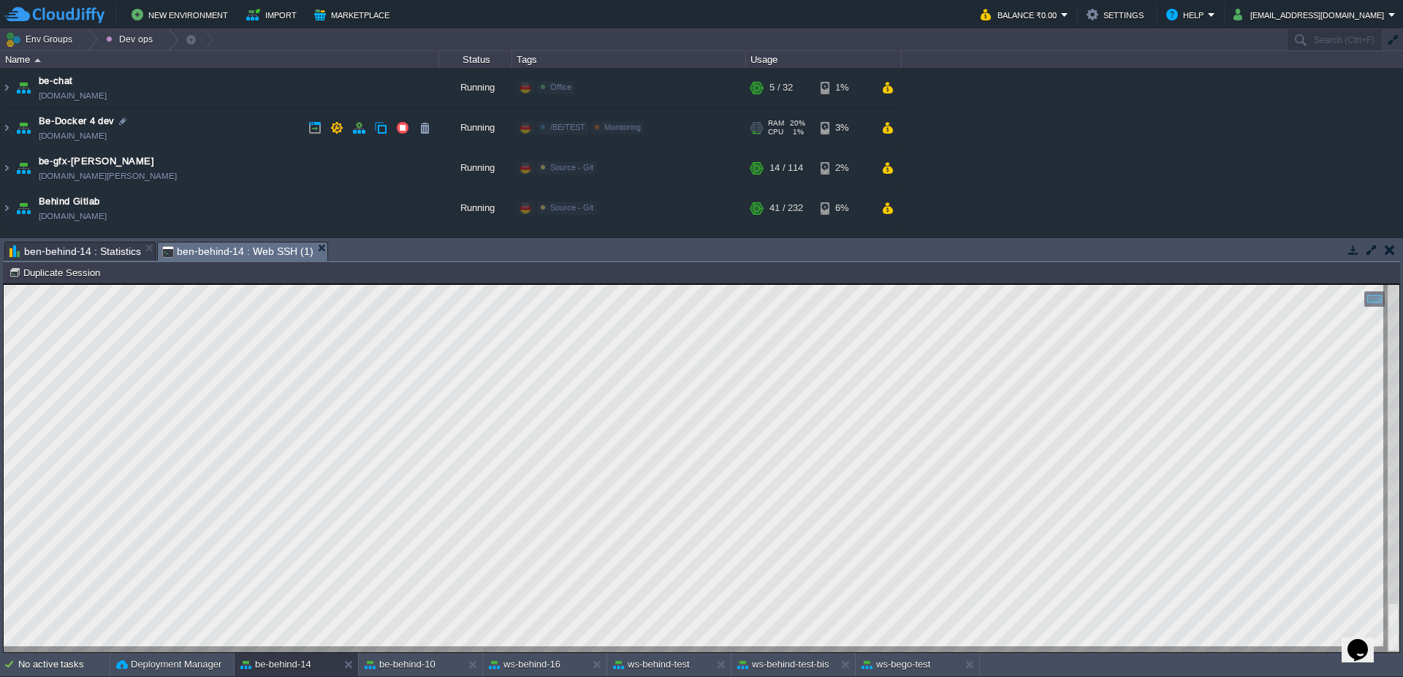
scroll to position [88, 0]
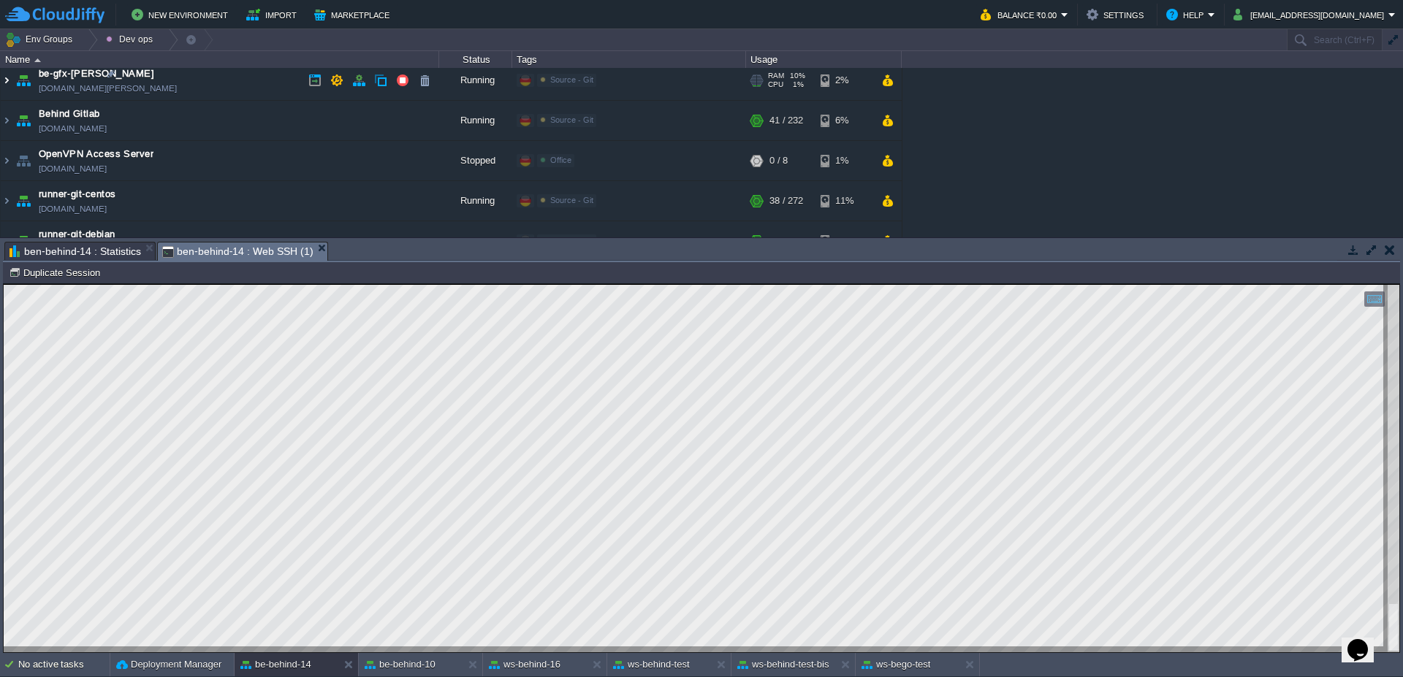
click at [3, 80] on img at bounding box center [7, 80] width 12 height 39
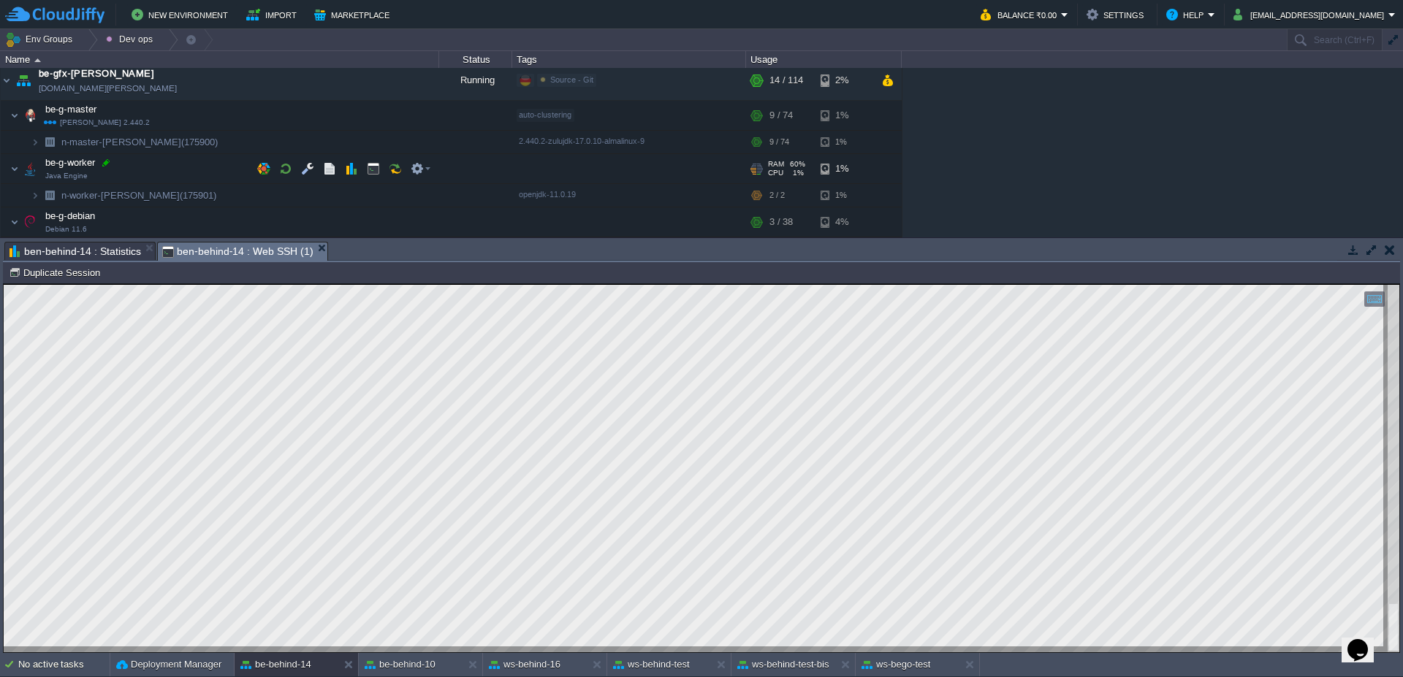
scroll to position [0, 0]
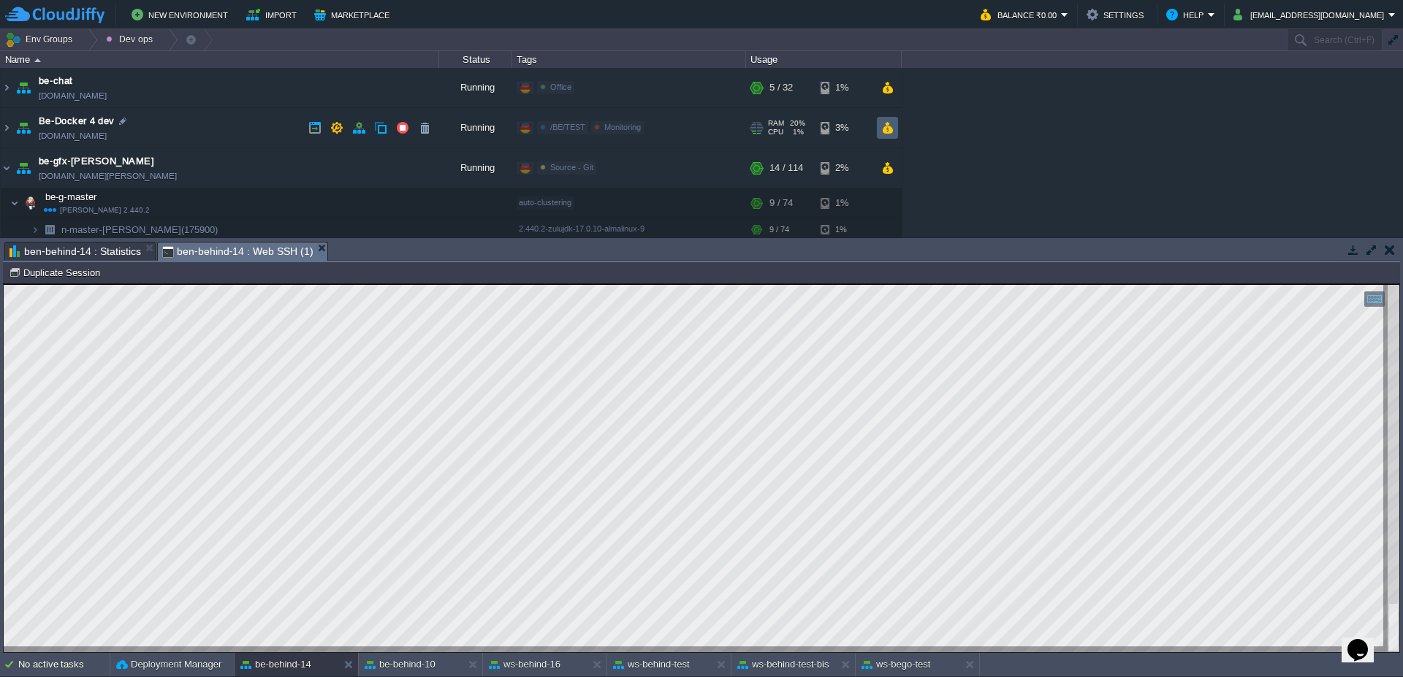
click at [886, 125] on button "button" at bounding box center [887, 127] width 12 height 13
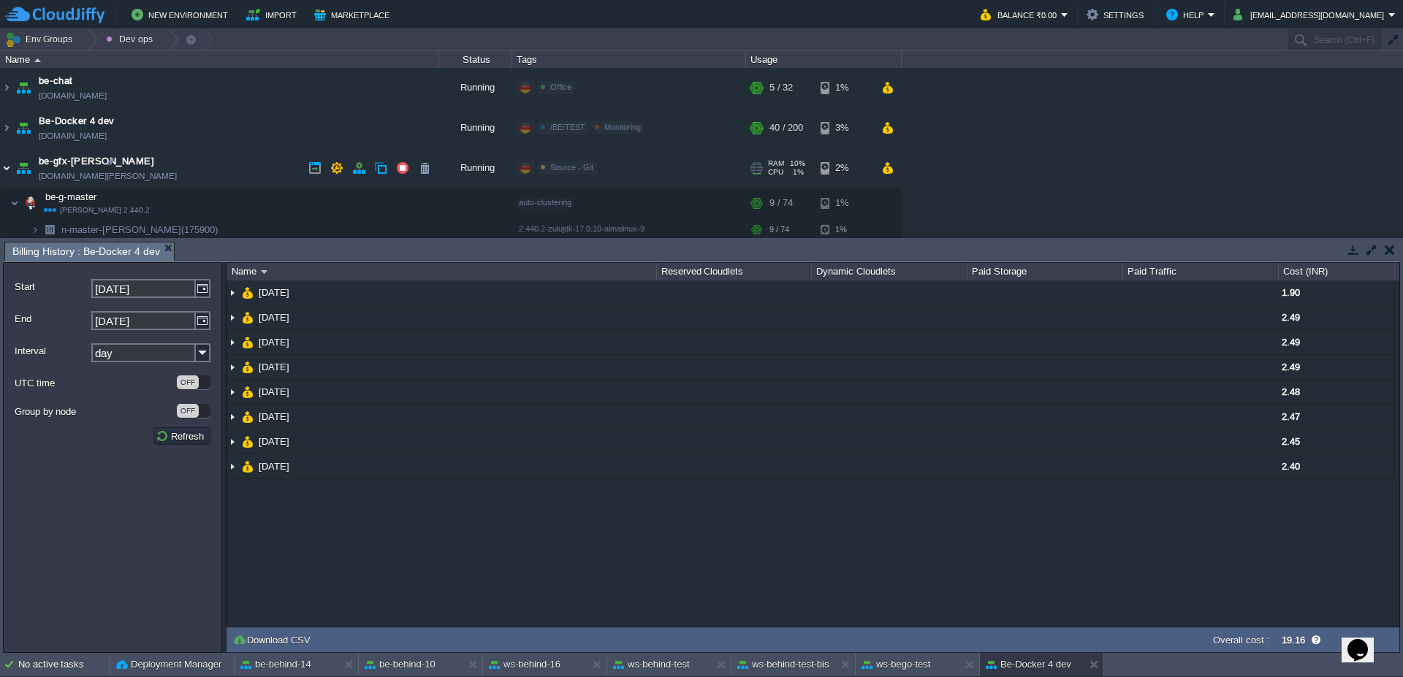
click at [1, 165] on img at bounding box center [7, 167] width 12 height 39
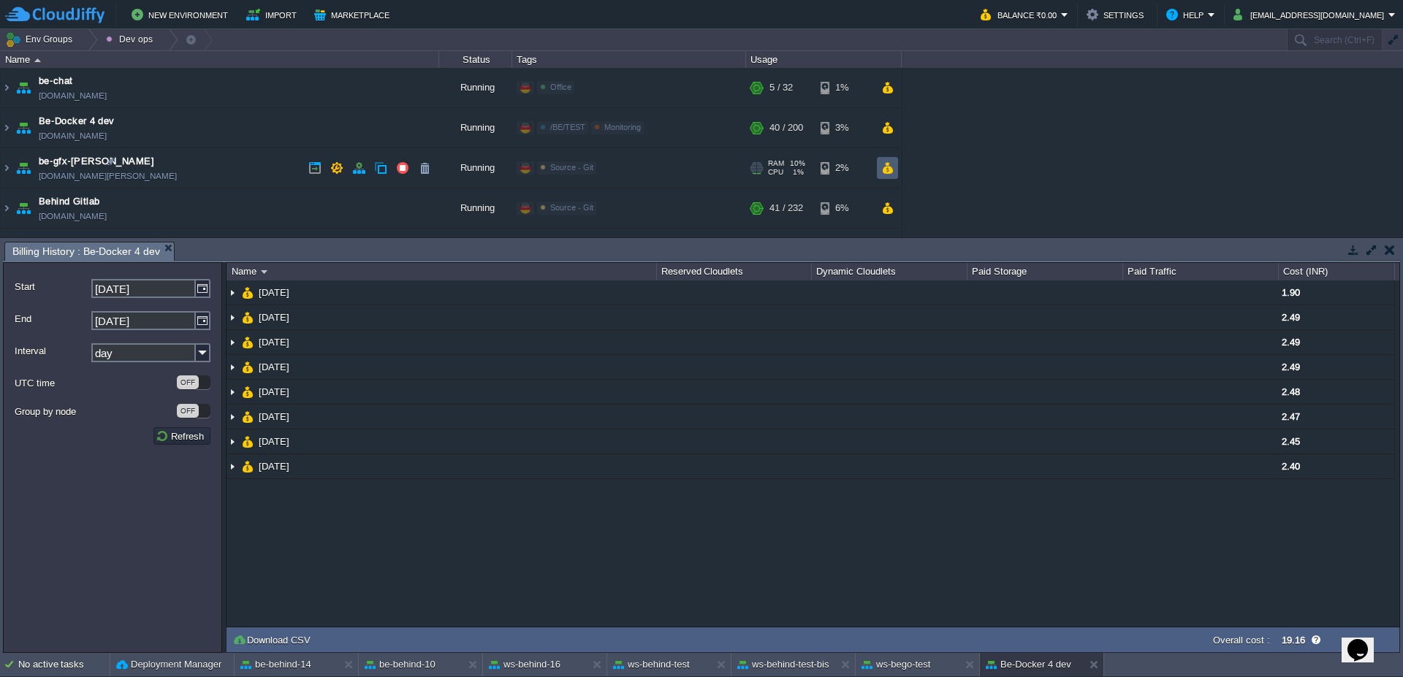
click at [883, 168] on button "button" at bounding box center [887, 167] width 12 height 13
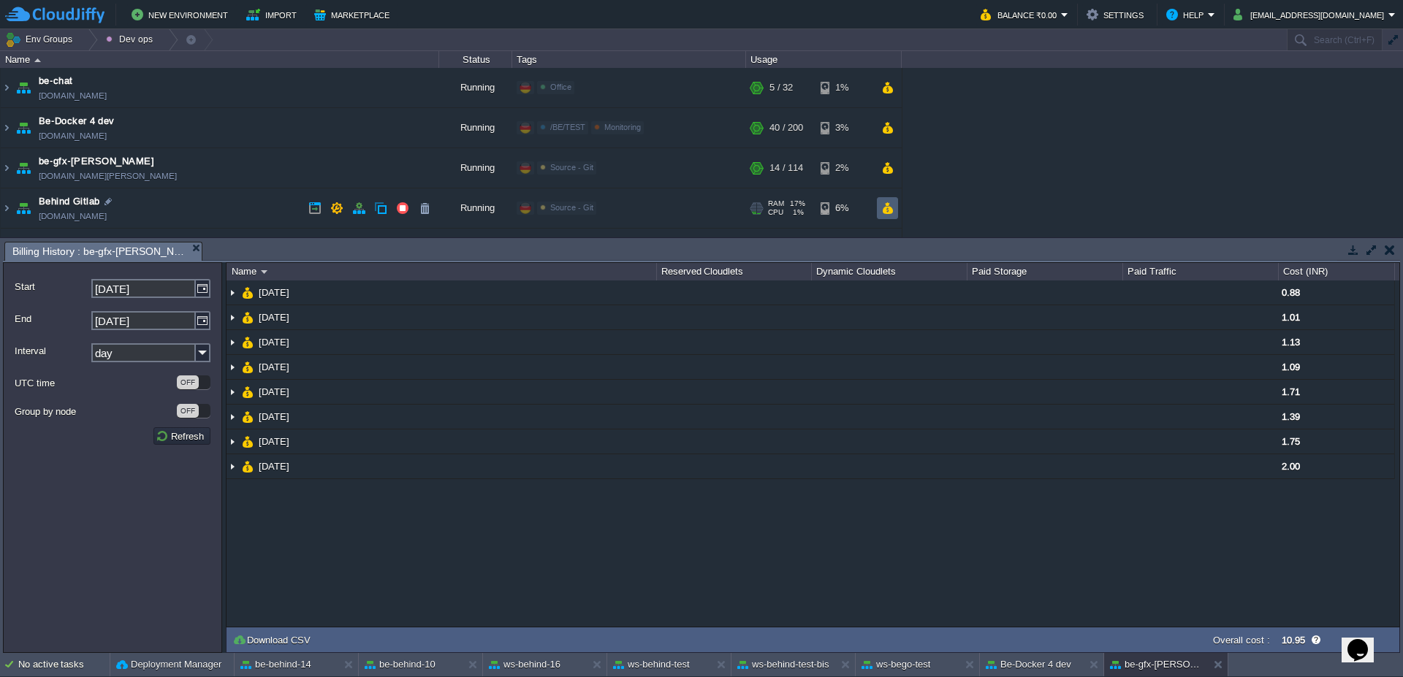
click at [885, 202] on button "button" at bounding box center [887, 208] width 12 height 13
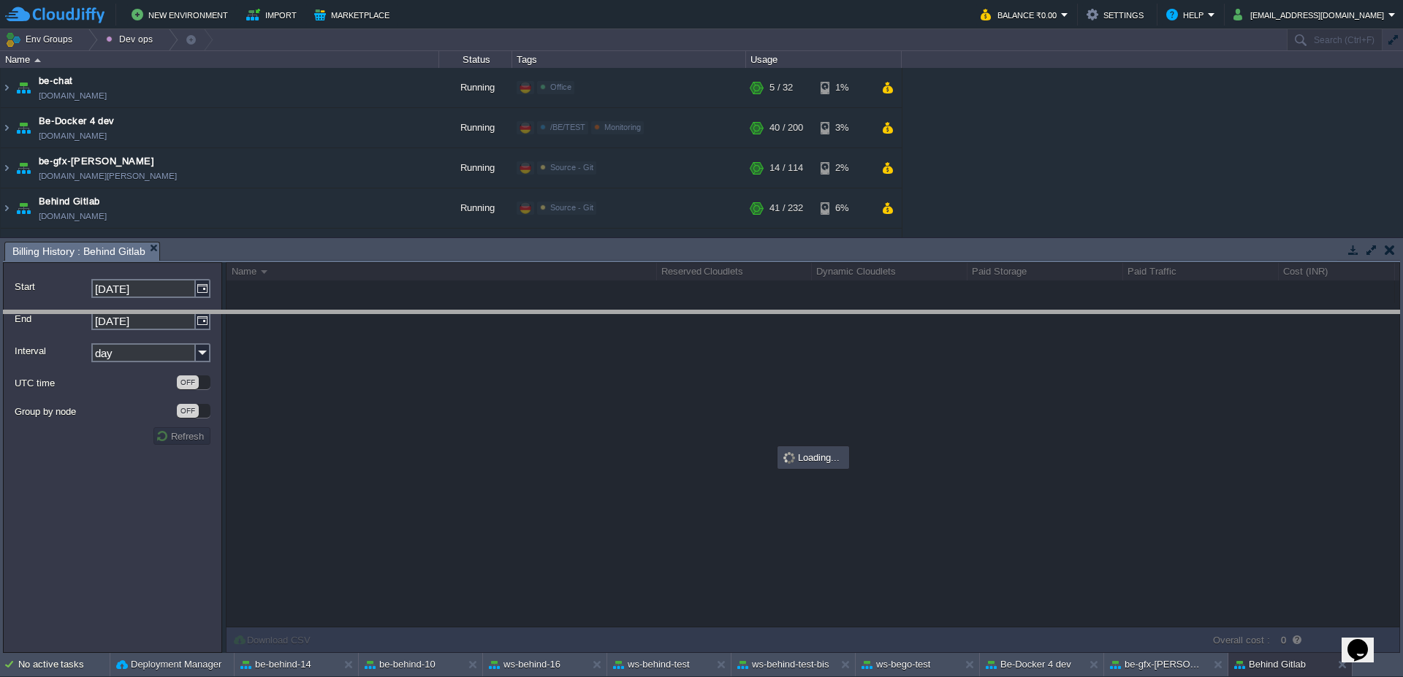
drag, startPoint x: 850, startPoint y: 255, endPoint x: 855, endPoint y: 327, distance: 72.5
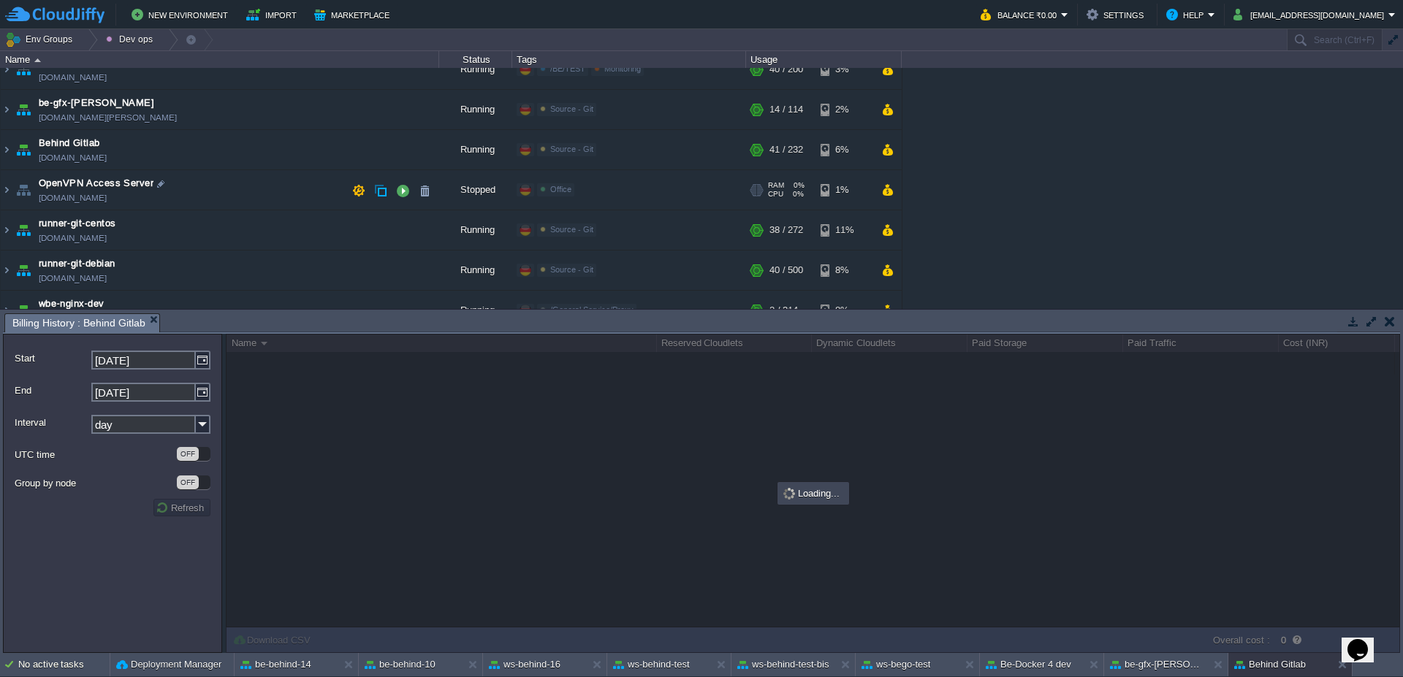
scroll to position [88, 0]
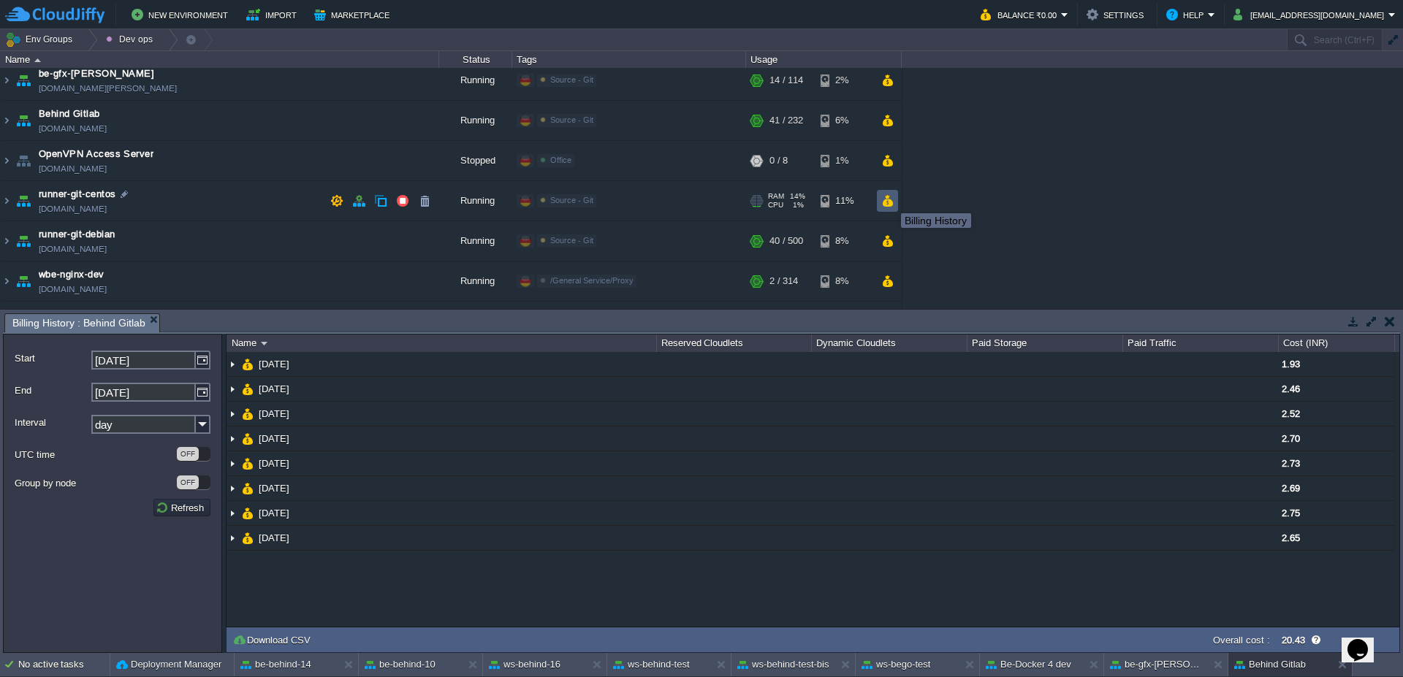
click at [890, 200] on button "button" at bounding box center [887, 200] width 12 height 13
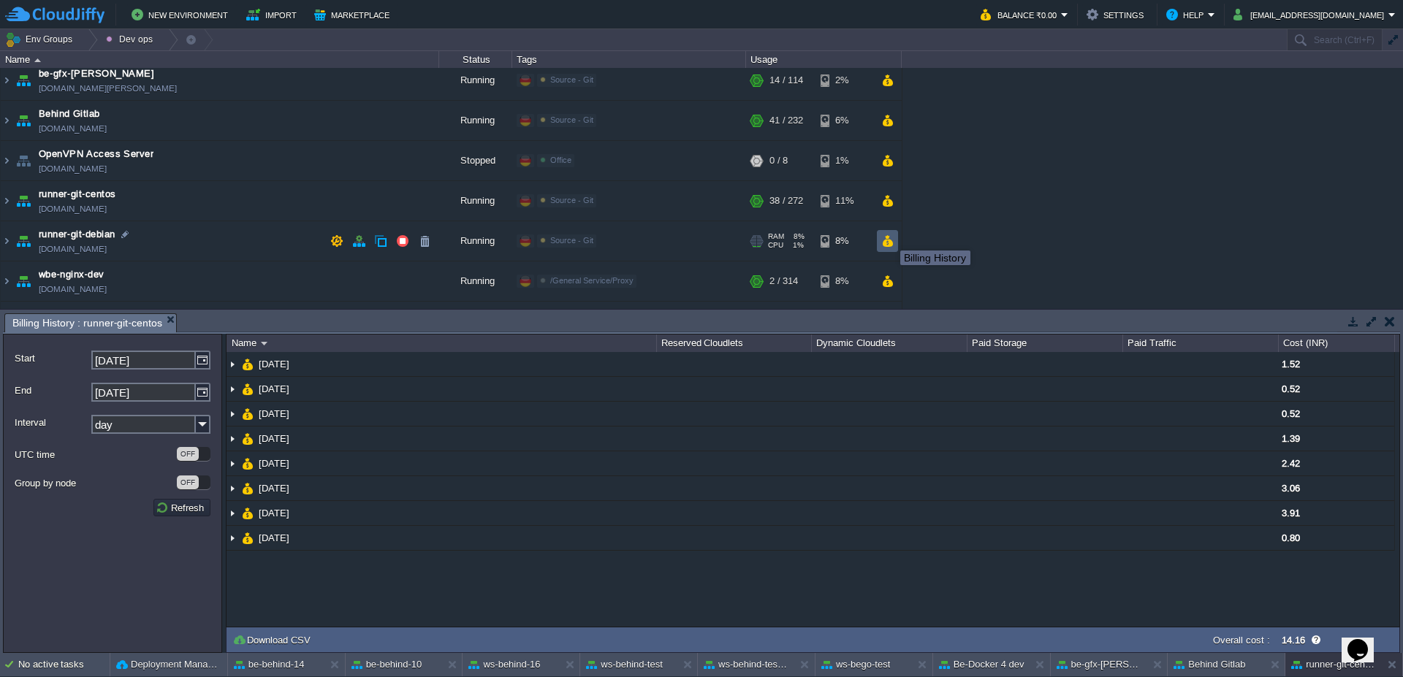
click at [889, 245] on button "button" at bounding box center [887, 241] width 12 height 13
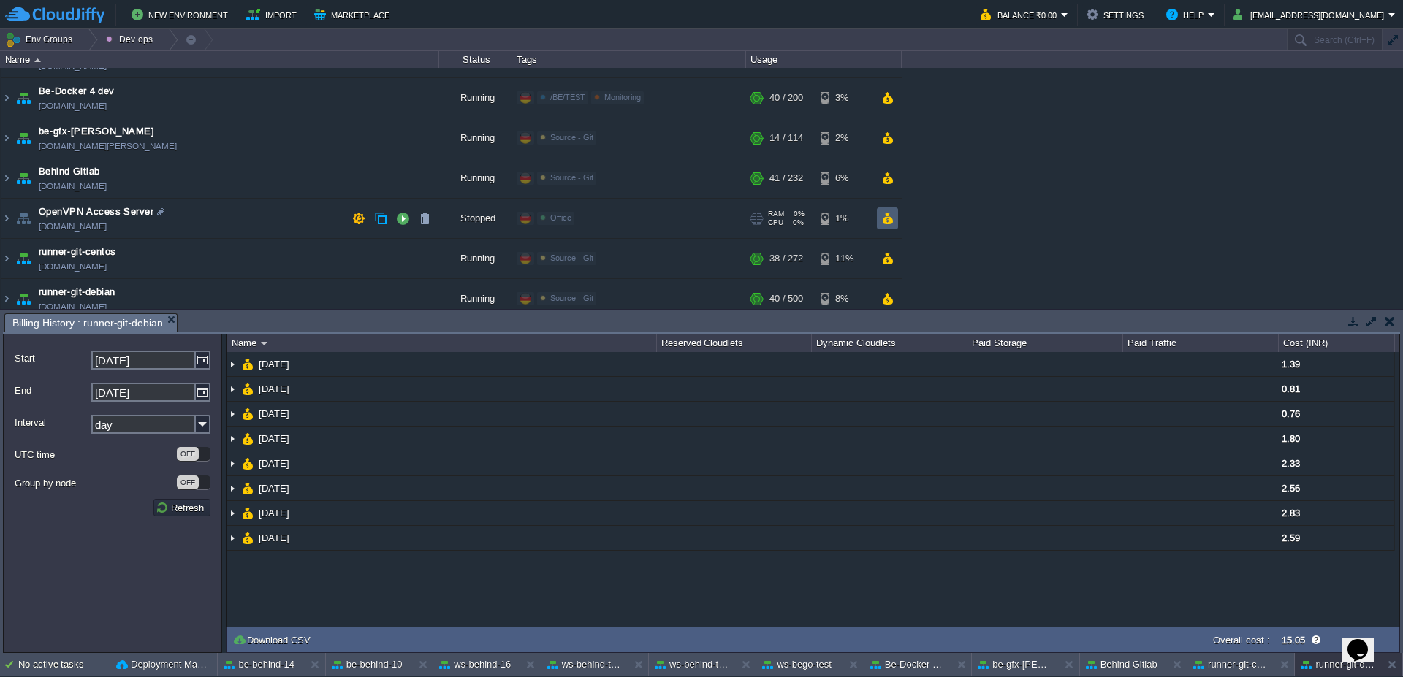
scroll to position [0, 0]
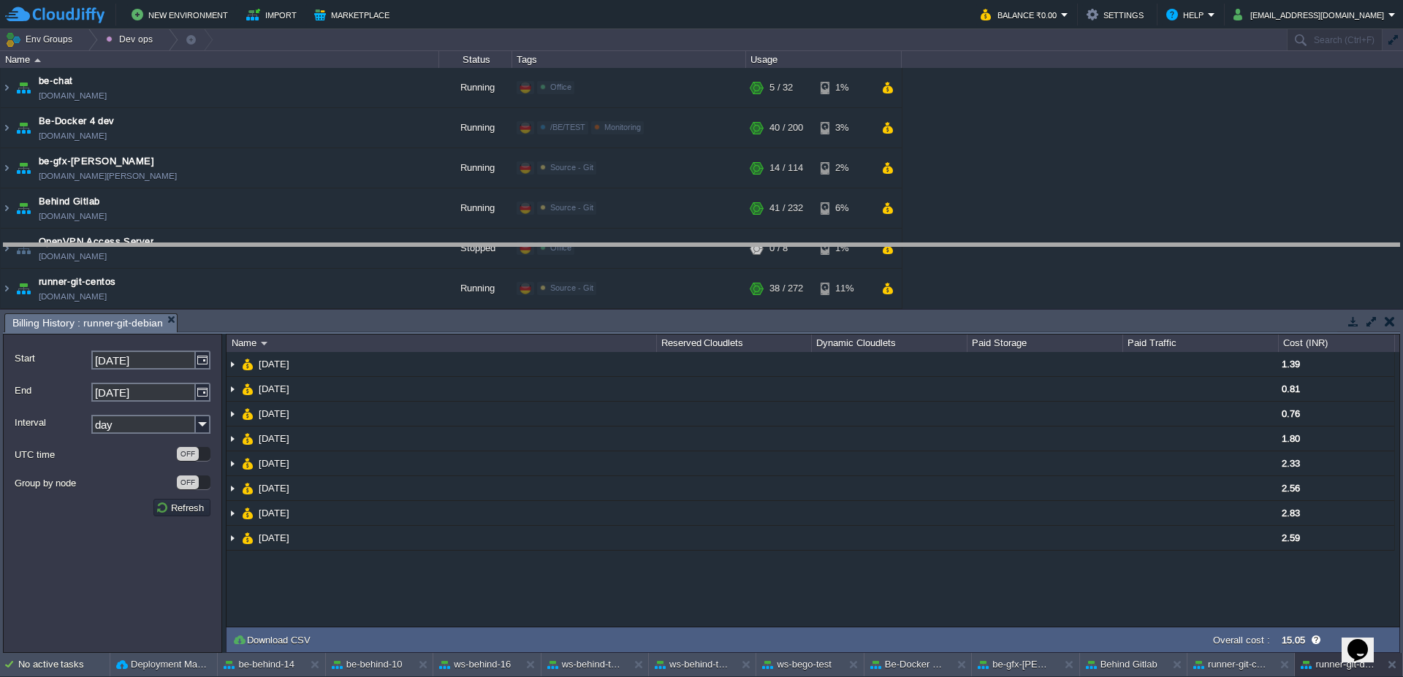
drag, startPoint x: 947, startPoint y: 330, endPoint x: 946, endPoint y: 260, distance: 70.1
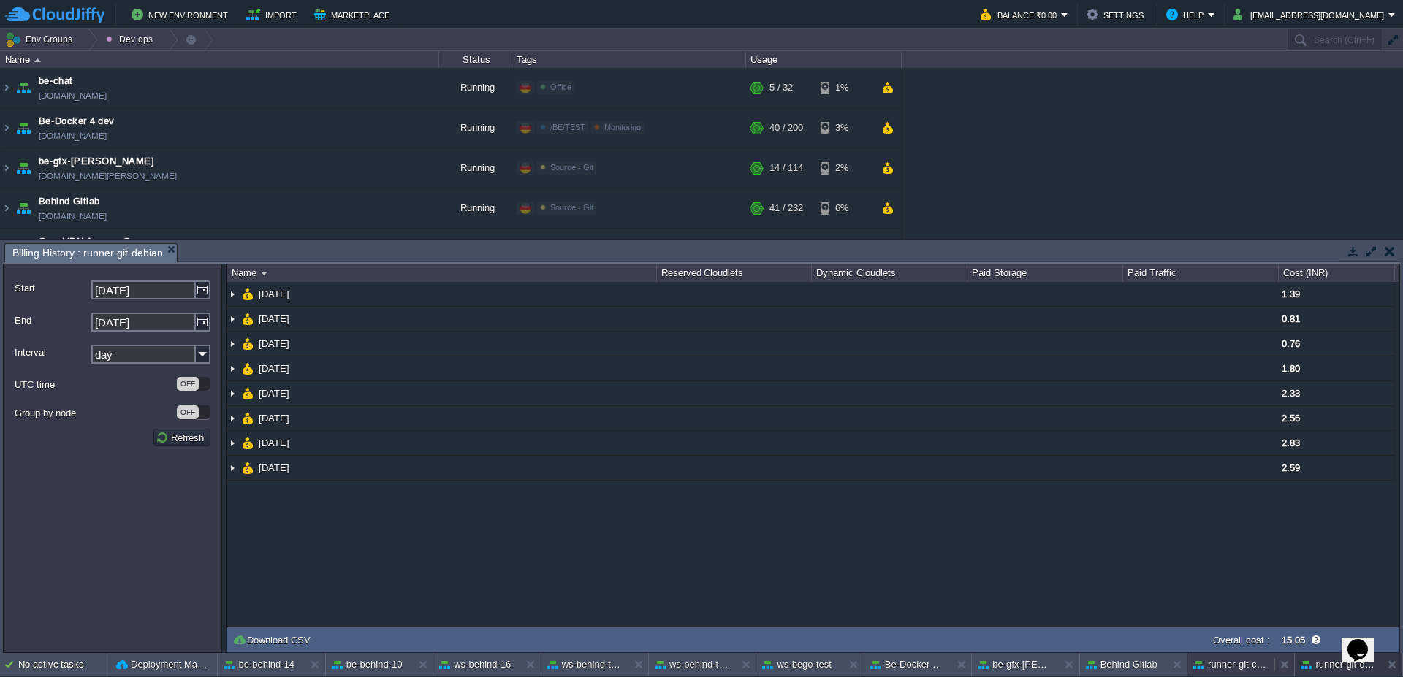
click at [1255, 669] on button "runner-git-centos" at bounding box center [1230, 665] width 75 height 15
click at [1121, 674] on div "Behind Gitlab" at bounding box center [1123, 664] width 87 height 23
click at [1241, 669] on button "runner-git-centos" at bounding box center [1230, 665] width 75 height 15
click at [1326, 669] on button "runner-git-debian" at bounding box center [1338, 665] width 75 height 15
click at [1396, 673] on div at bounding box center [1392, 664] width 20 height 23
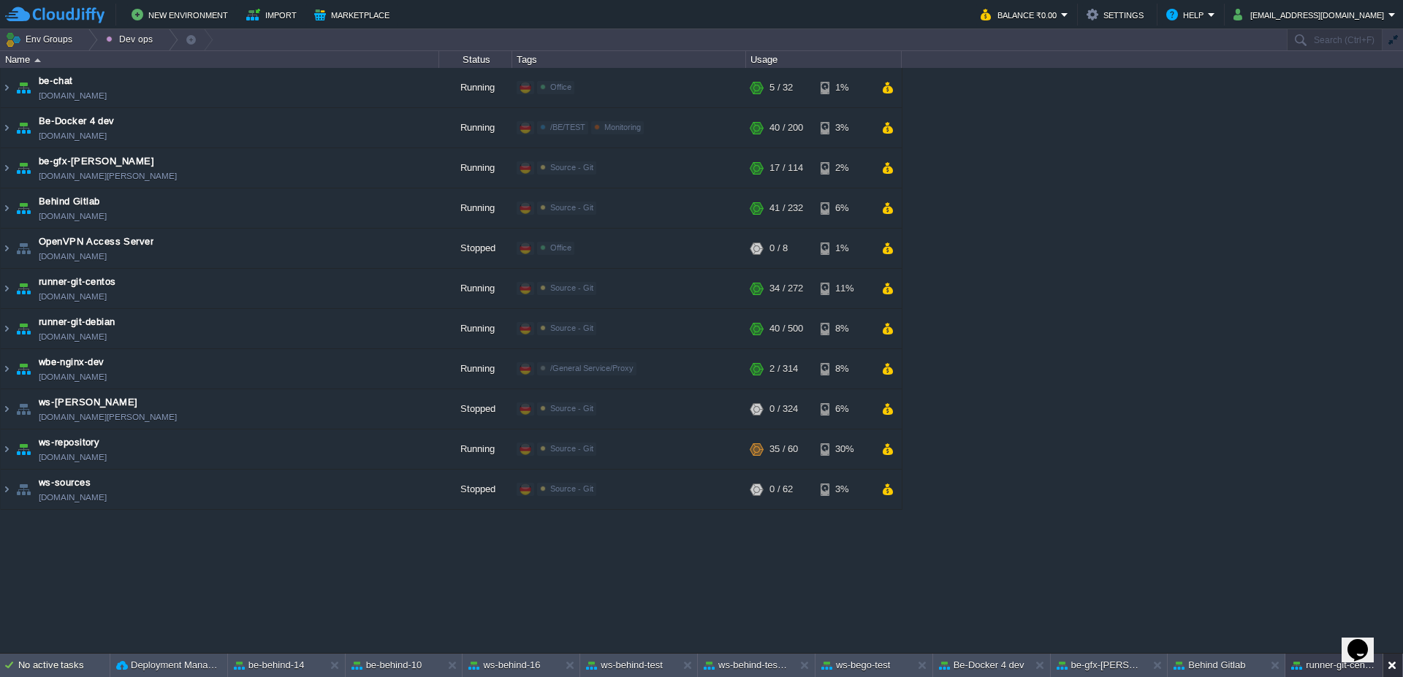
click at [1396, 671] on button at bounding box center [1395, 665] width 15 height 15
click at [1348, 671] on button at bounding box center [1345, 665] width 15 height 15
click at [1206, 664] on div "be-gfx-[PERSON_NAME]" at bounding box center [1156, 665] width 104 height 23
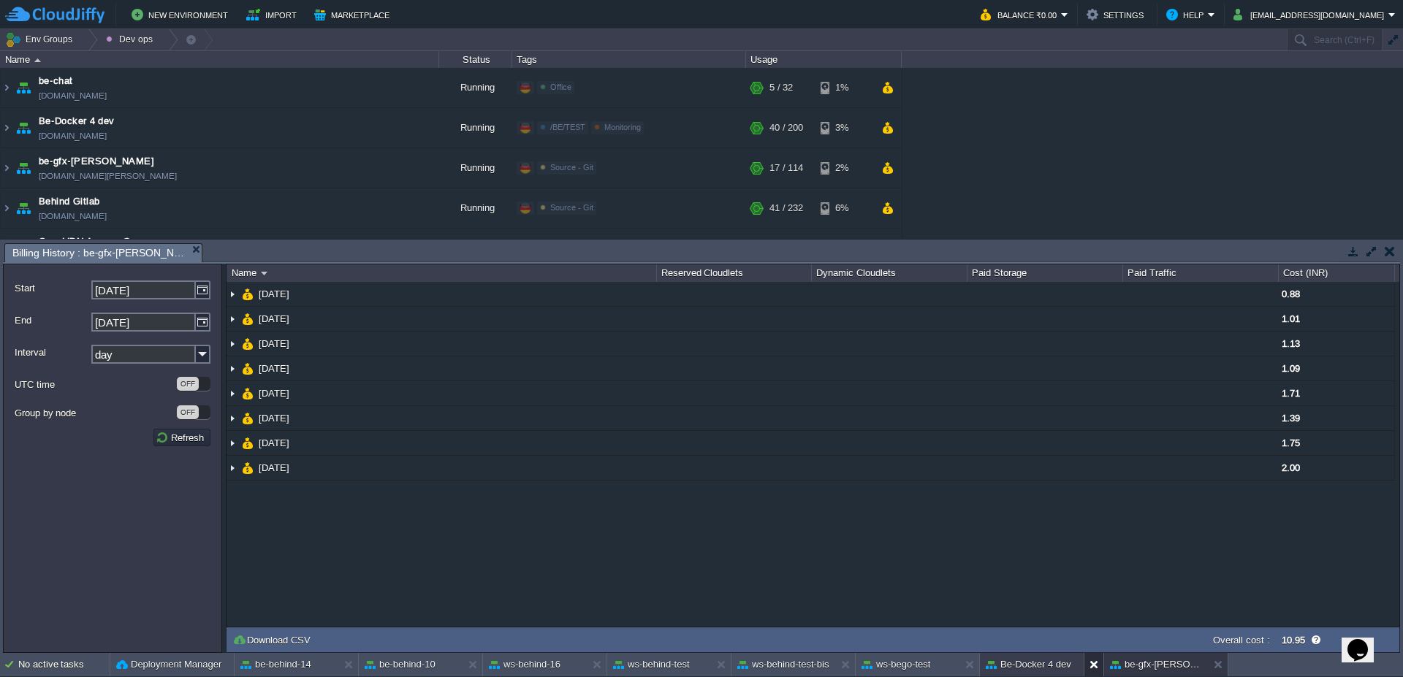
click at [1092, 663] on button at bounding box center [1096, 665] width 15 height 15
click at [1094, 663] on button at bounding box center [1096, 665] width 15 height 15
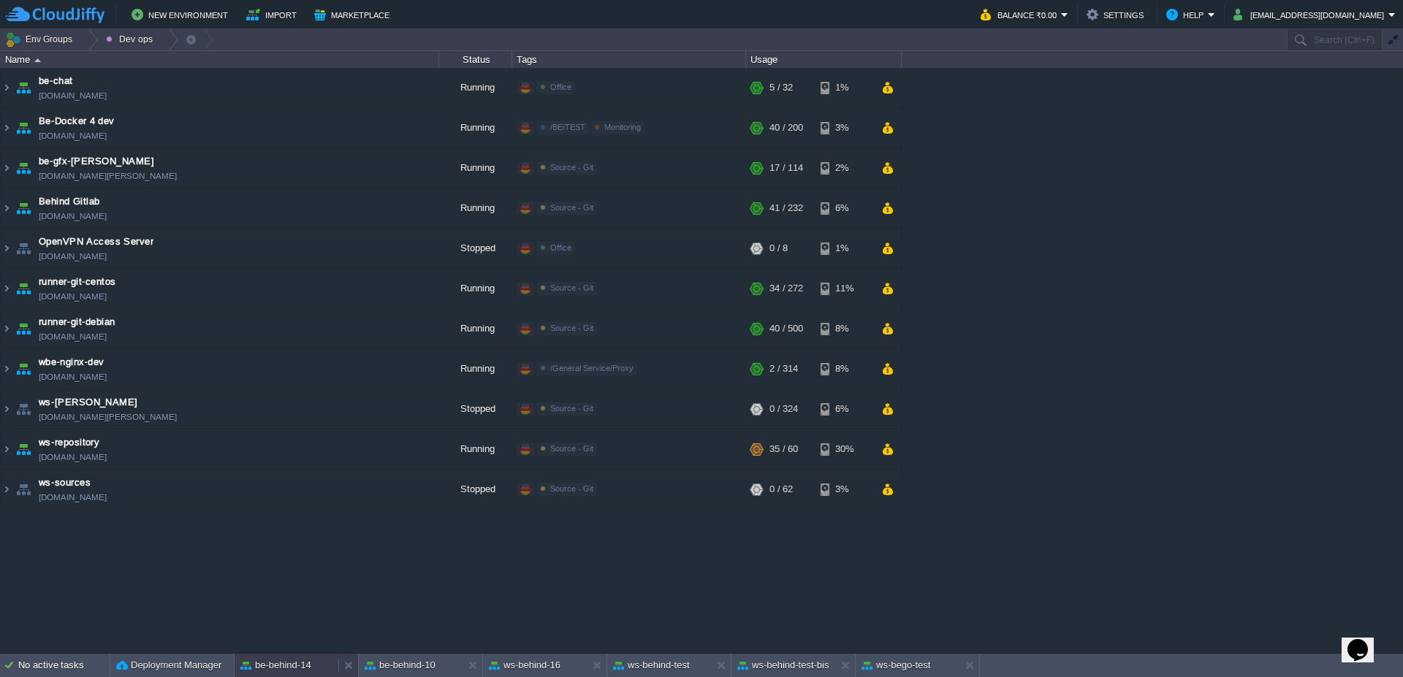
click at [270, 677] on div "be-behind-14" at bounding box center [287, 665] width 104 height 23
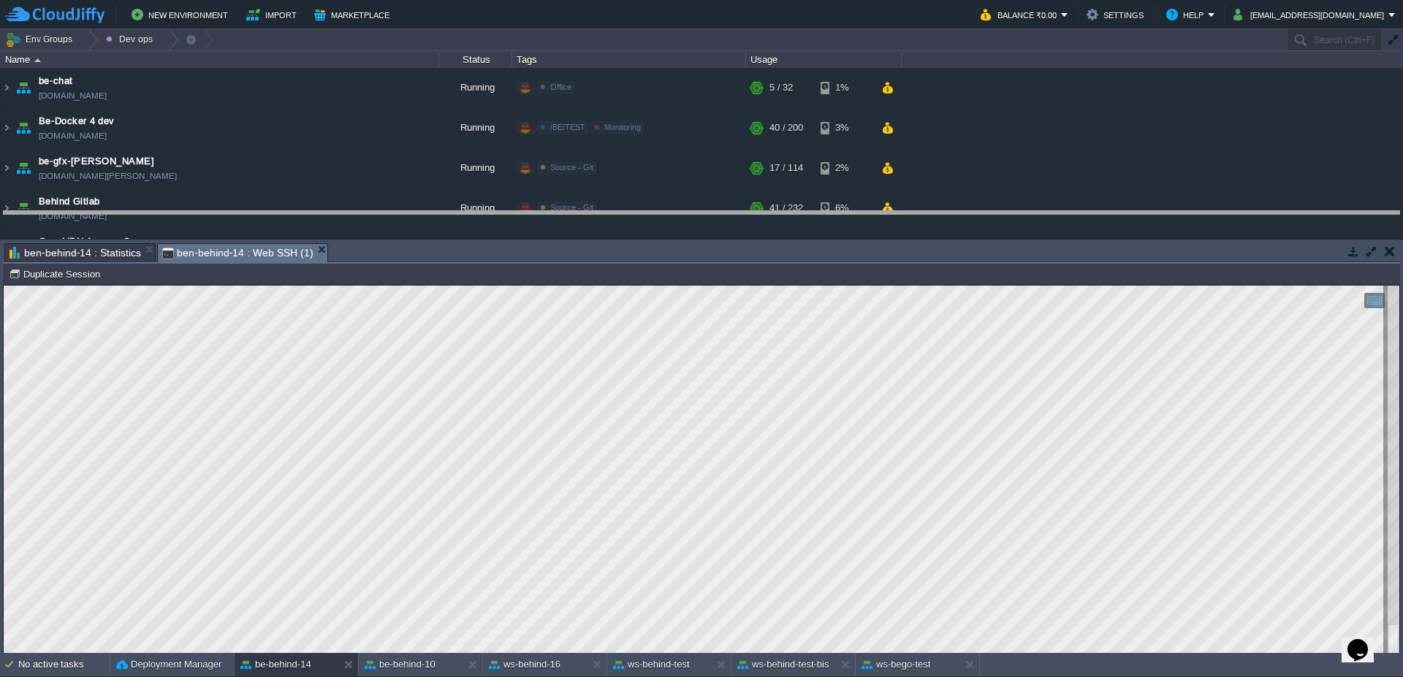
drag, startPoint x: 524, startPoint y: 254, endPoint x: 530, endPoint y: 218, distance: 37.0
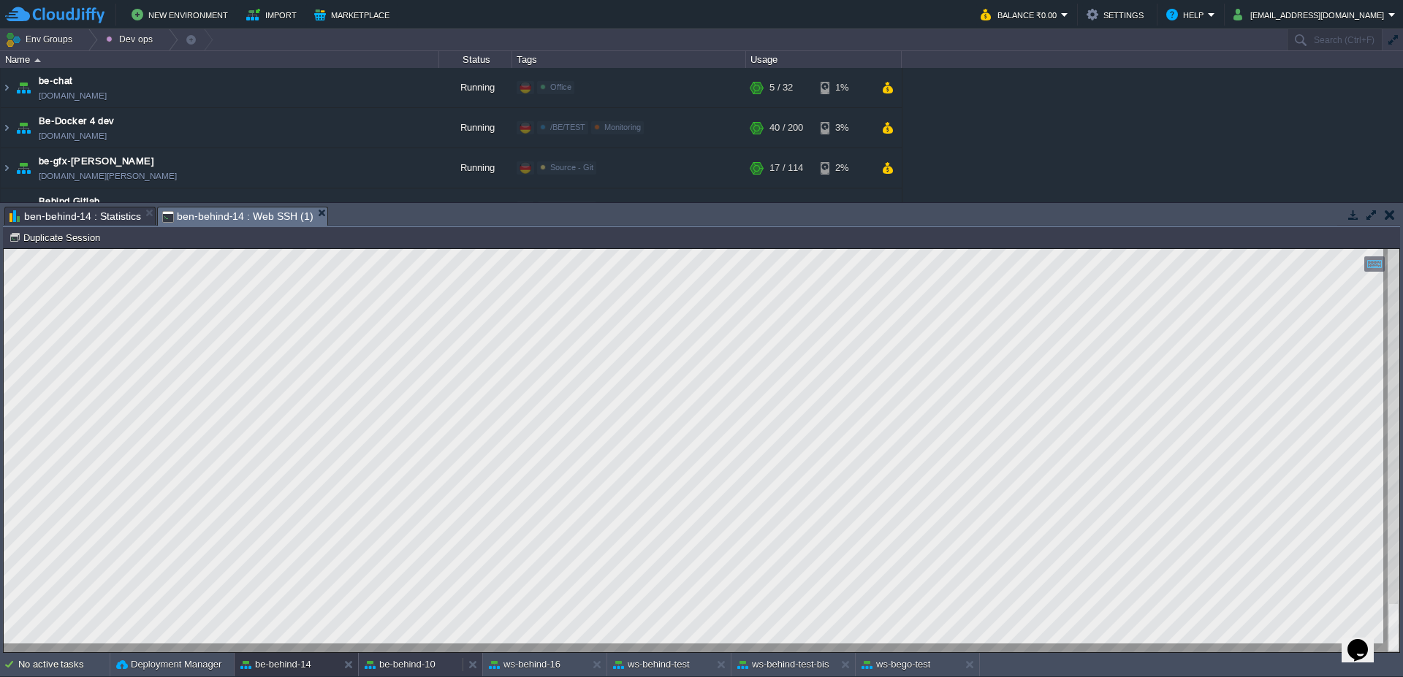
click at [413, 664] on button "be-behind-10" at bounding box center [400, 665] width 71 height 15
click at [470, 671] on button at bounding box center [475, 665] width 15 height 15
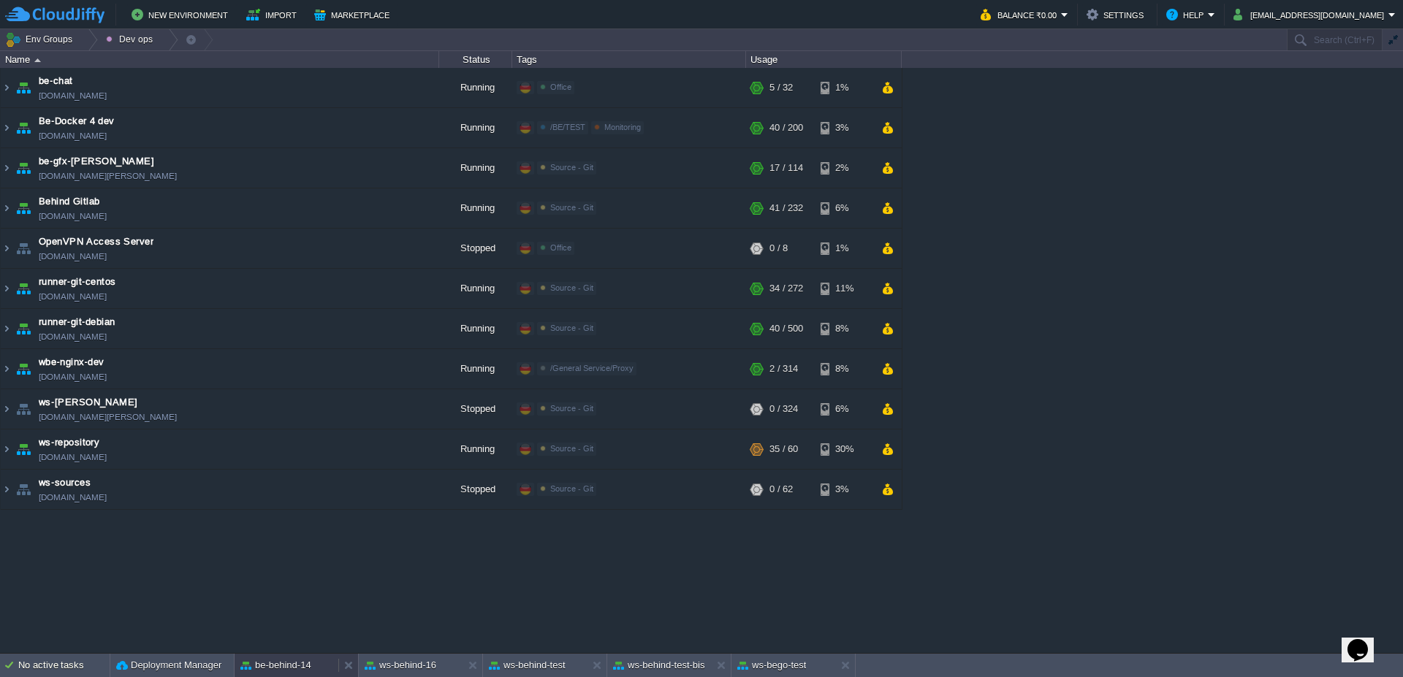
click at [293, 671] on button "be-behind-14" at bounding box center [275, 665] width 71 height 15
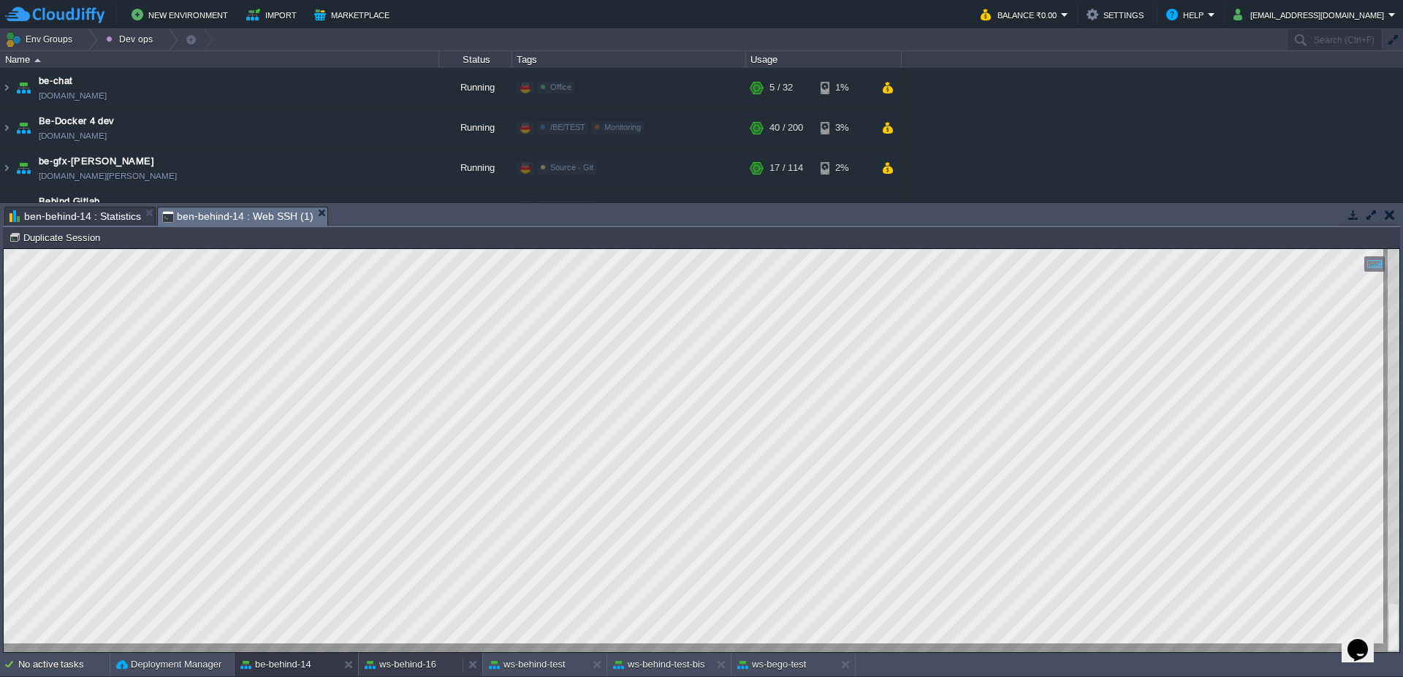
click at [397, 662] on button "ws-behind-16" at bounding box center [401, 665] width 72 height 15
click at [642, 669] on button "ws-behind-test-bis" at bounding box center [659, 665] width 92 height 15
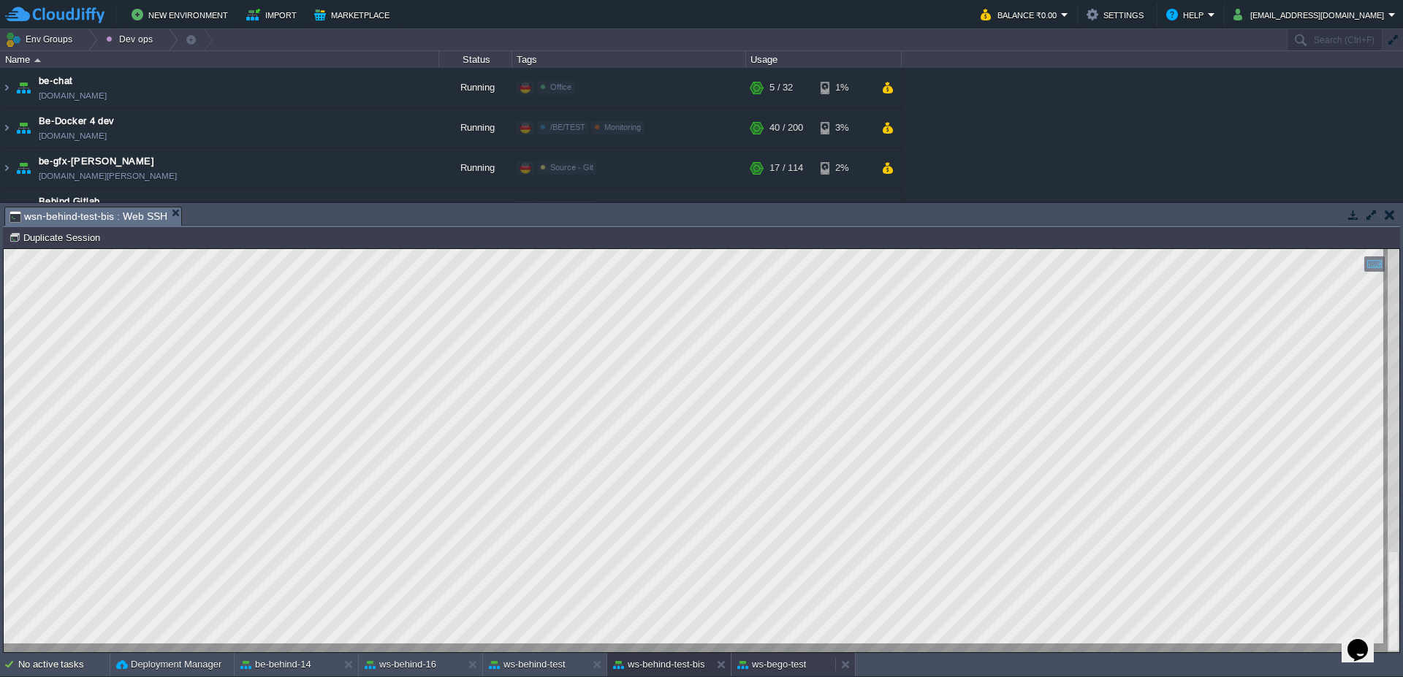
click at [788, 669] on button "ws-bego-test" at bounding box center [771, 665] width 69 height 15
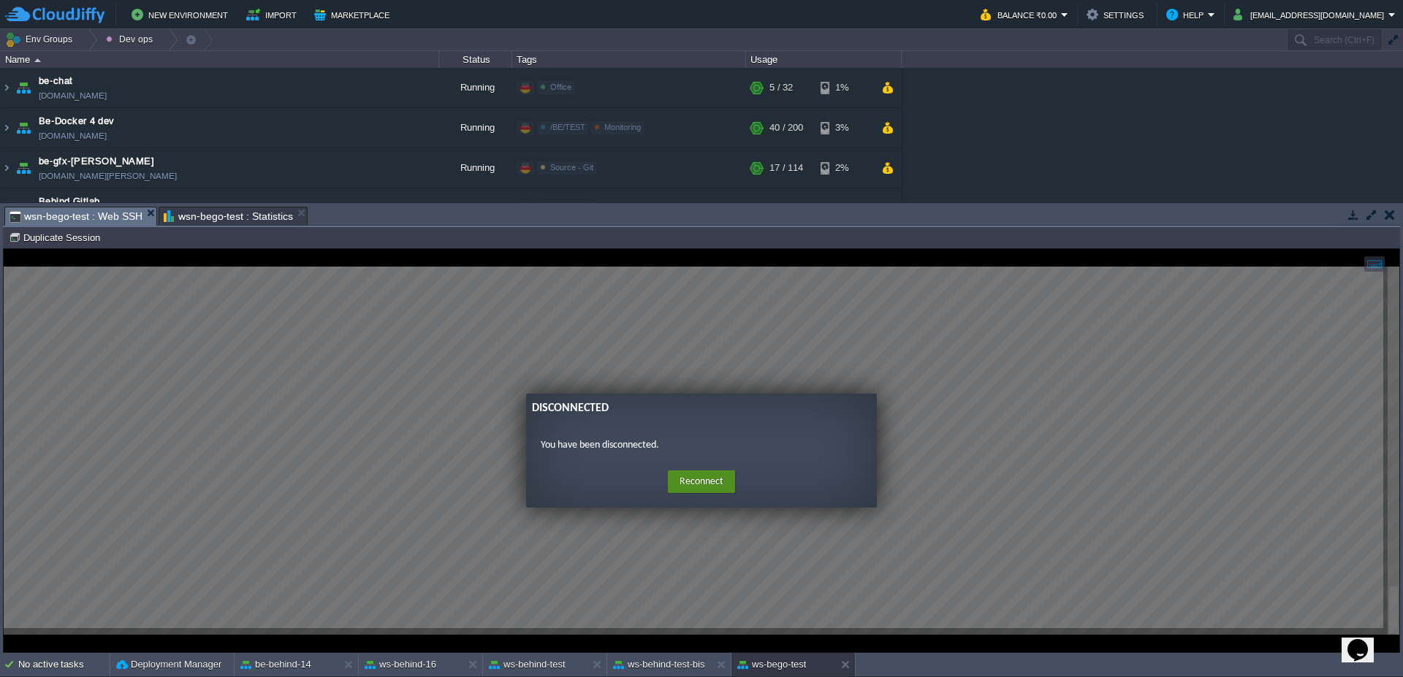
click at [706, 487] on button "Reconnect" at bounding box center [701, 482] width 67 height 23
